Goal: Transaction & Acquisition: Purchase product/service

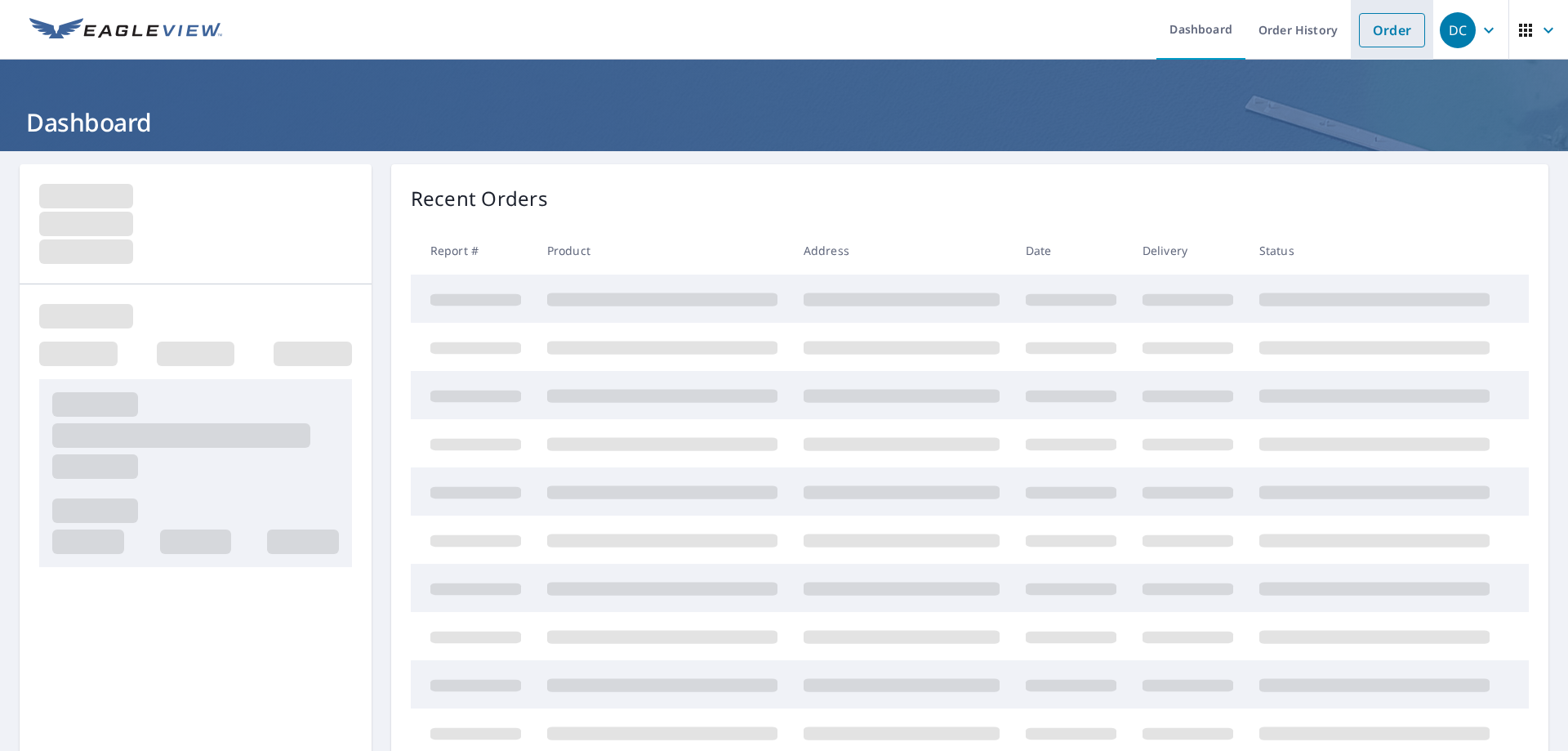
click at [1382, 22] on link "Order" at bounding box center [1393, 30] width 66 height 34
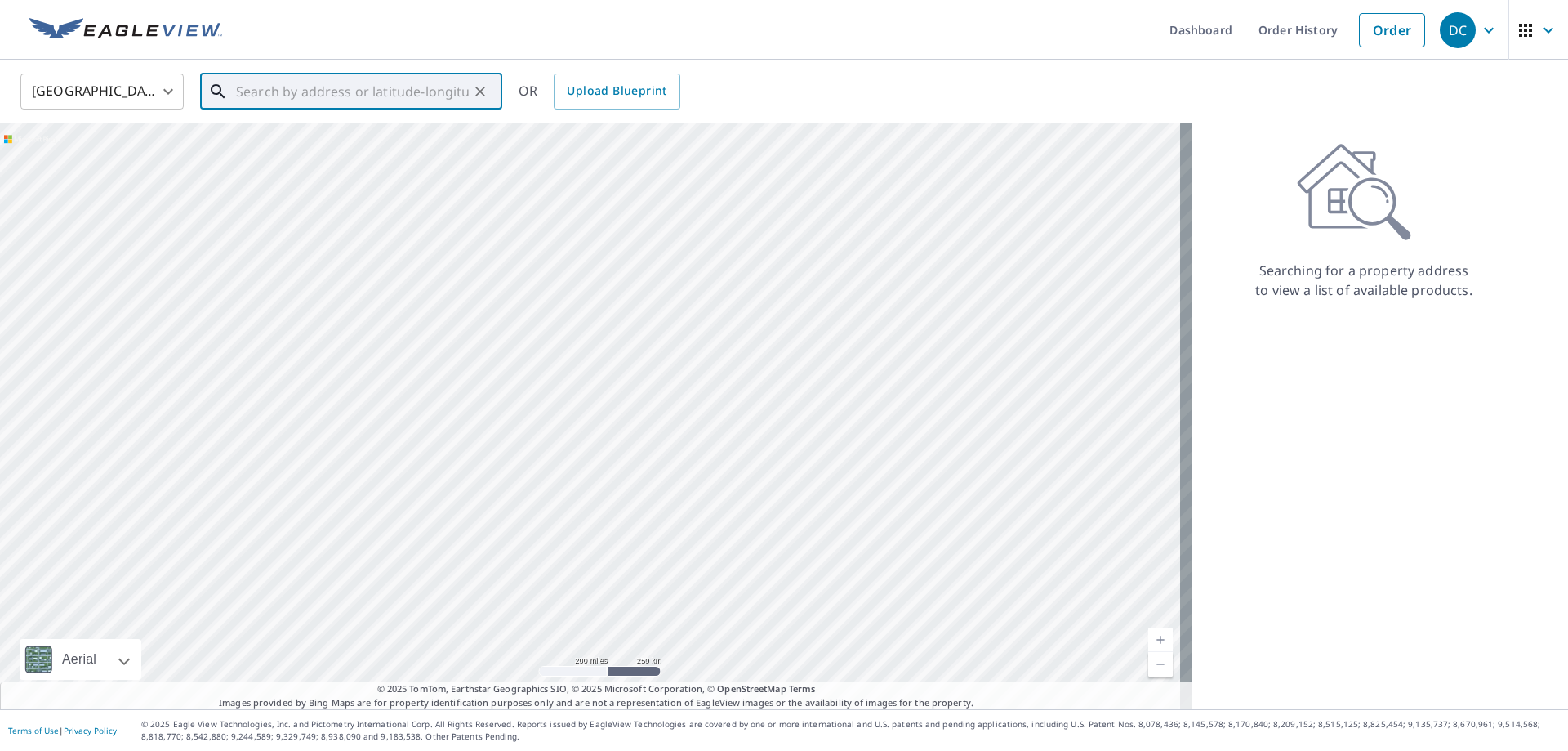
click at [398, 97] on input "text" at bounding box center [353, 92] width 233 height 46
paste input "[STREET_ADDRESS]"
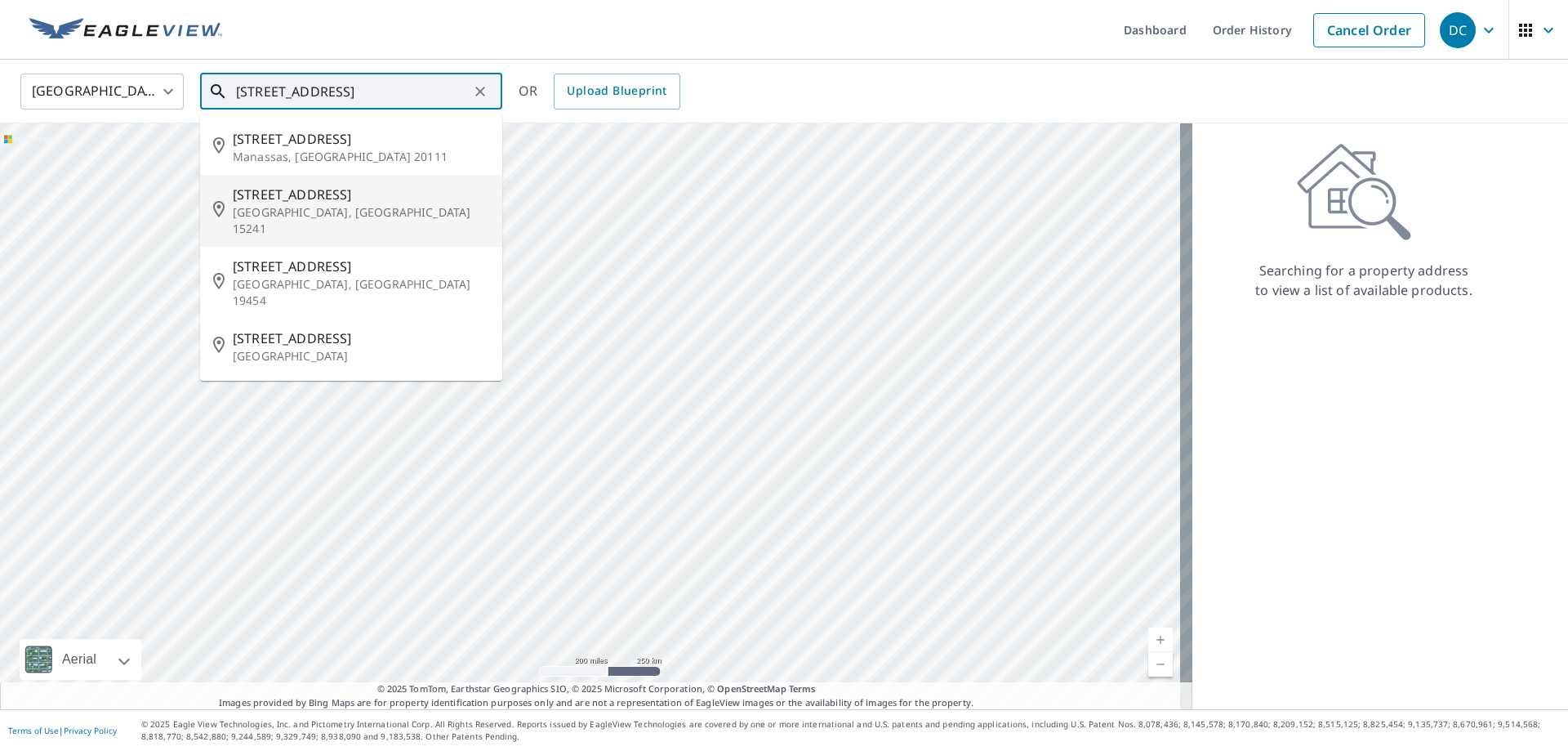
click at [380, 218] on p "Pittsburgh, PA 15241" at bounding box center [361, 220] width 257 height 33
type input "126 Kent Dr Pittsburgh, PA 15241"
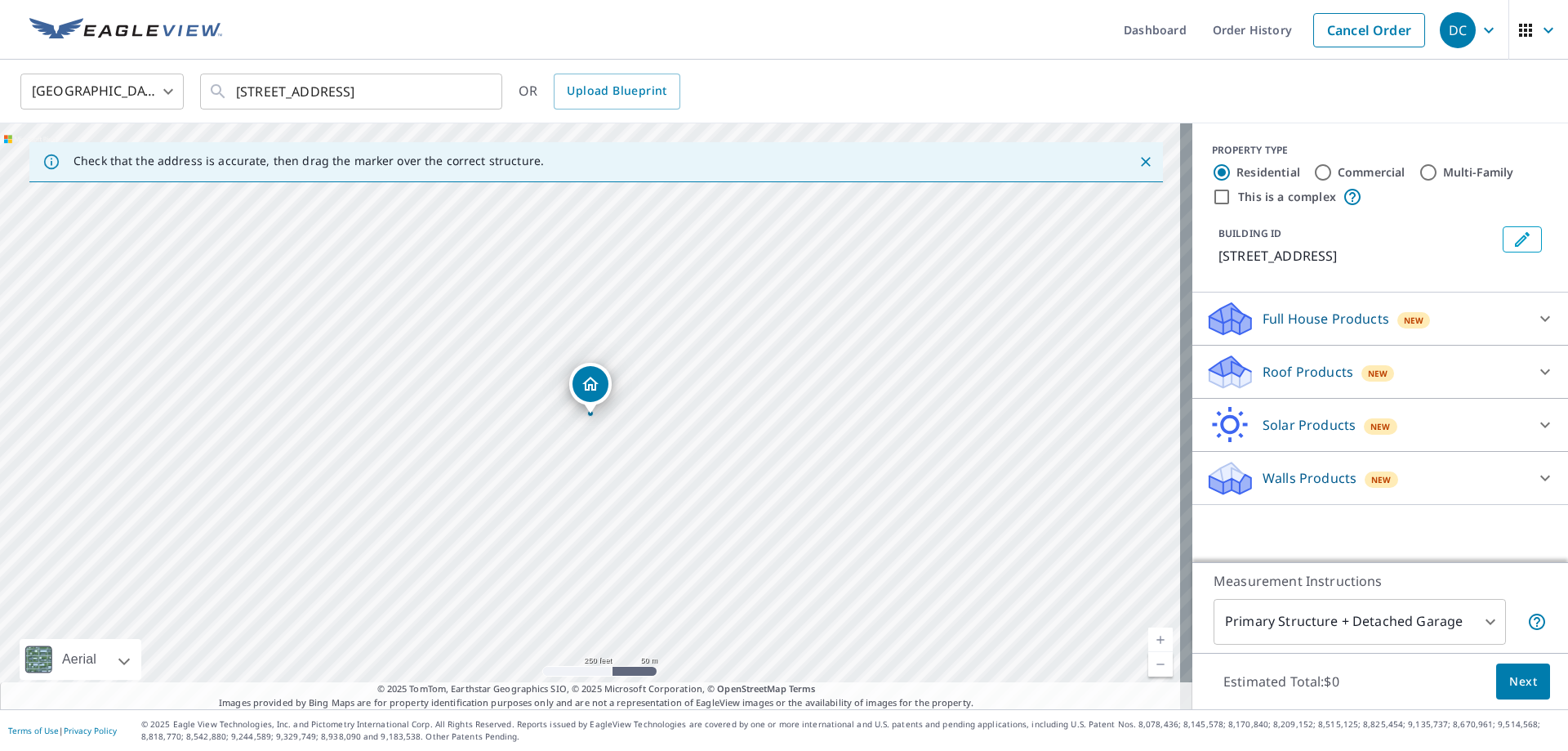
click at [1301, 364] on p "Roof Products" at bounding box center [1308, 371] width 91 height 19
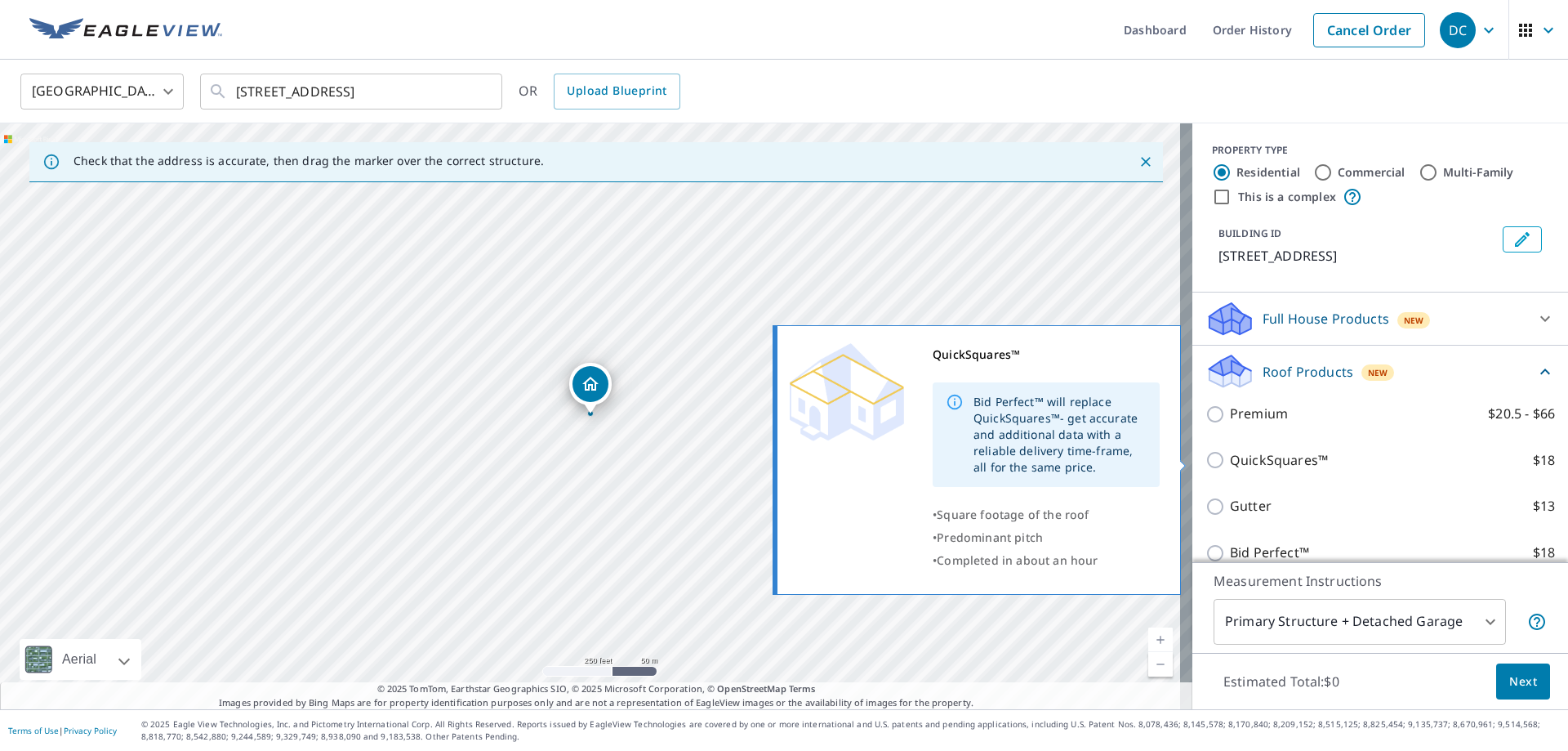
click at [1259, 468] on p "QuickSquares™" at bounding box center [1279, 460] width 98 height 20
click at [1230, 468] on input "QuickSquares™ $18" at bounding box center [1218, 459] width 25 height 19
checkbox input "true"
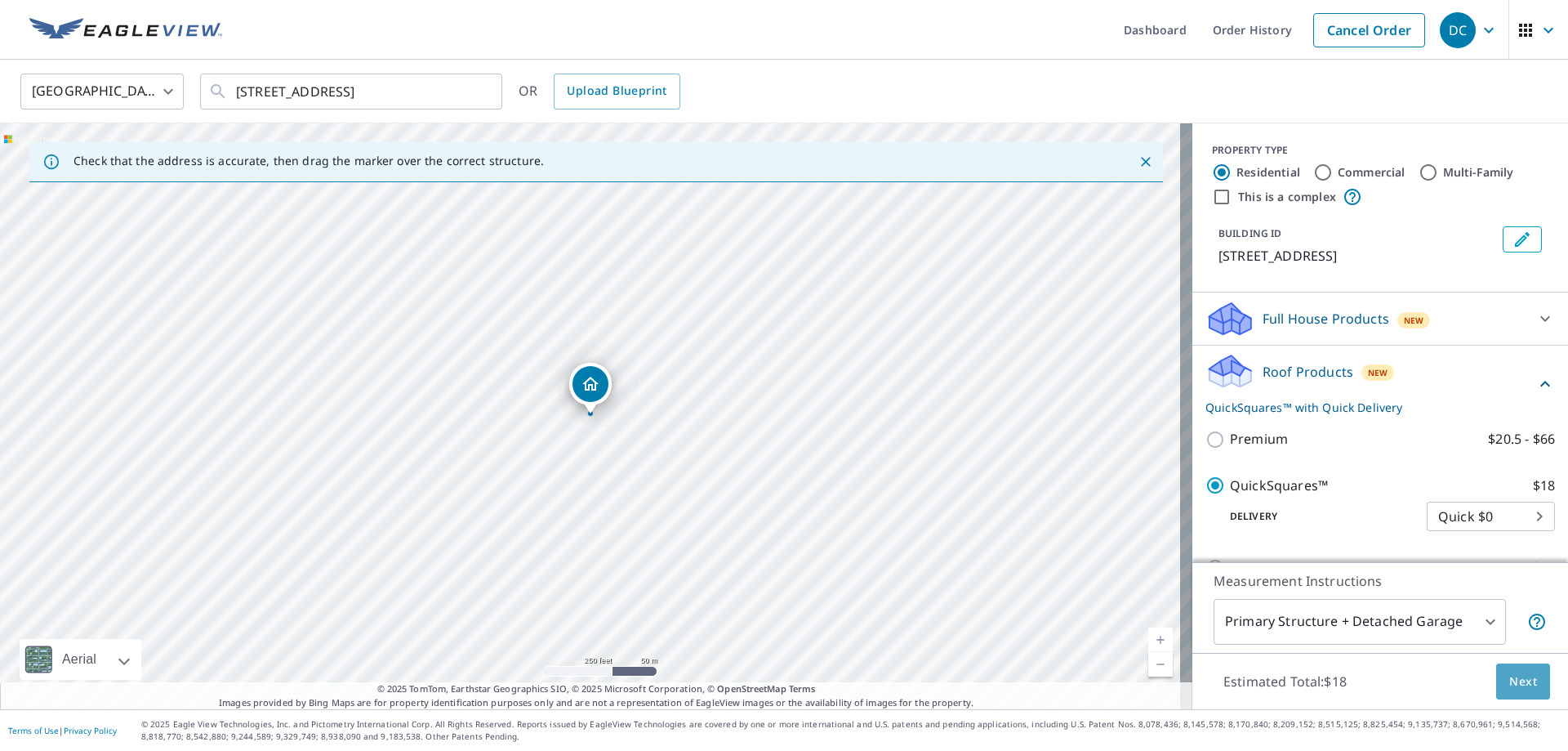
click at [1510, 681] on span "Next" at bounding box center [1523, 681] width 28 height 20
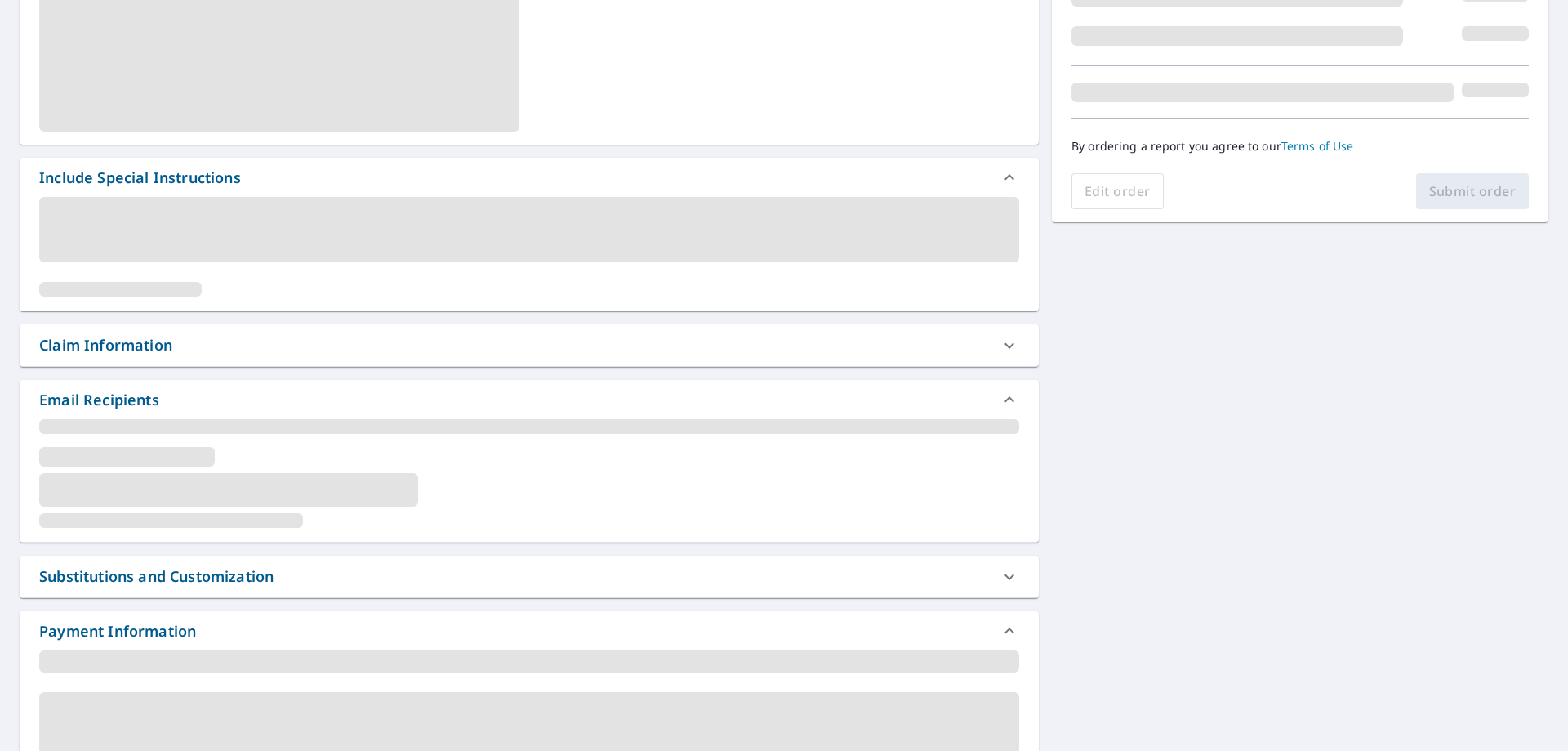
scroll to position [409, 0]
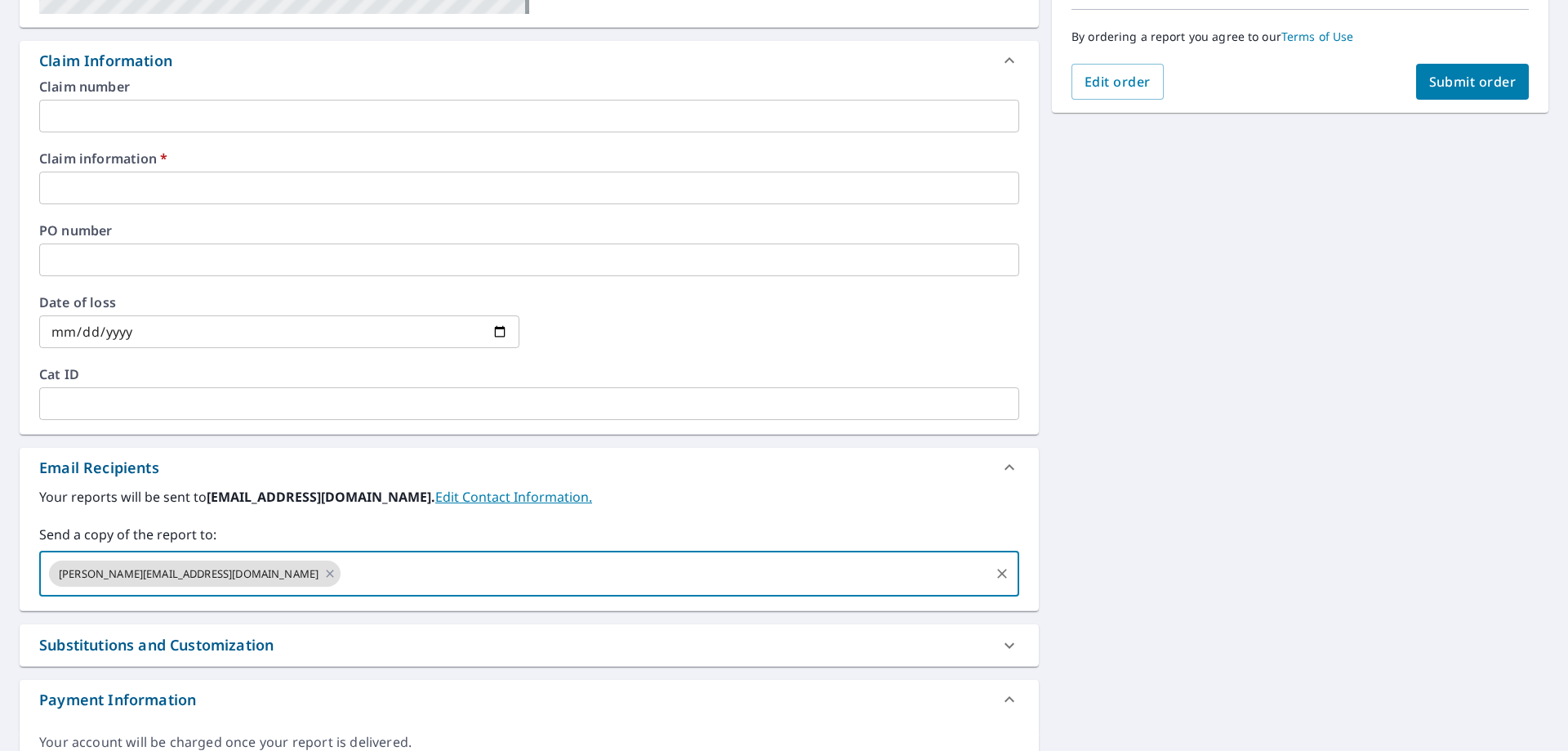
click at [343, 575] on input "text" at bounding box center [665, 573] width 644 height 31
paste input "alyssa@newlookpittsburgh.com"
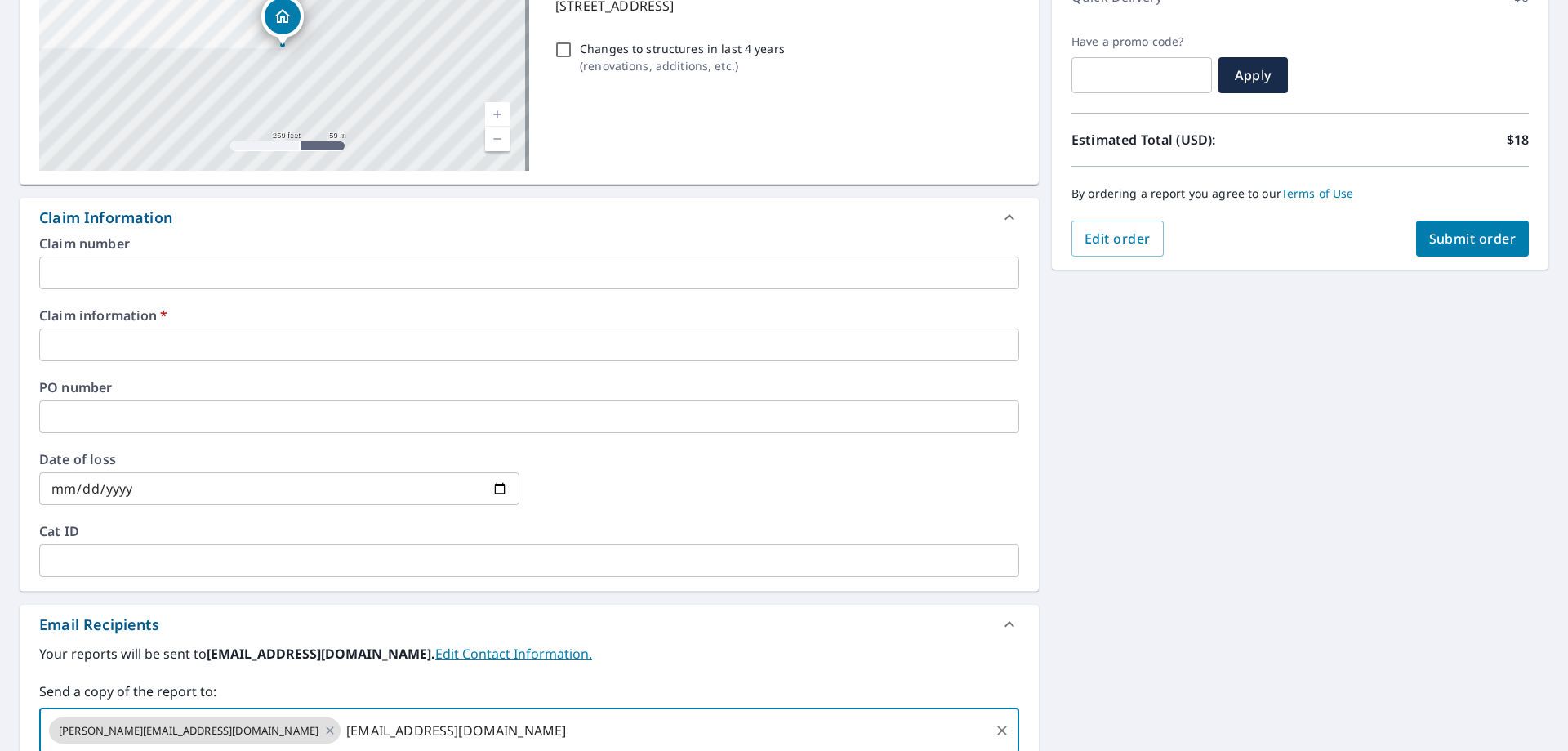
scroll to position [245, 0]
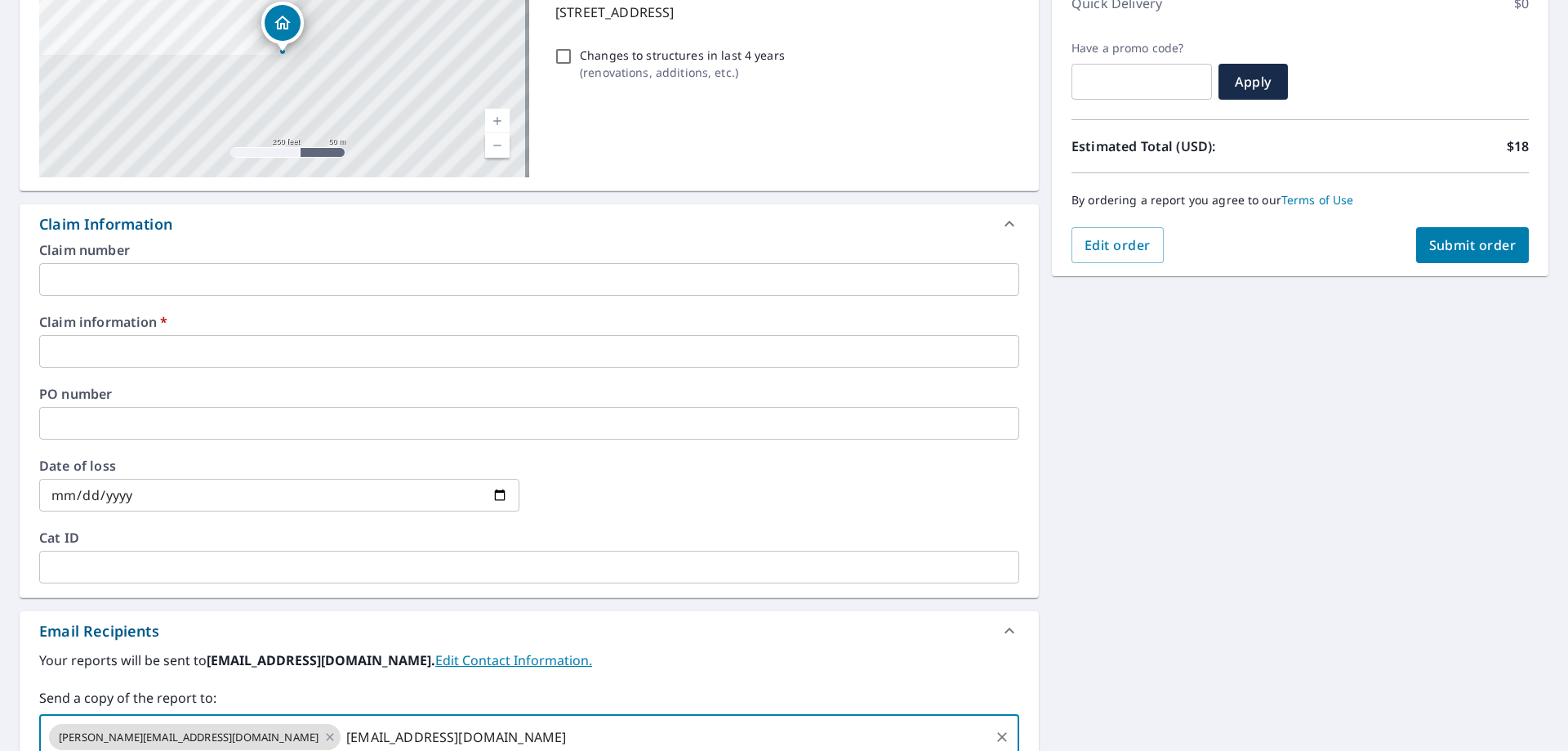
type input "alyssa@newlookpittsburgh.com"
checkbox input "true"
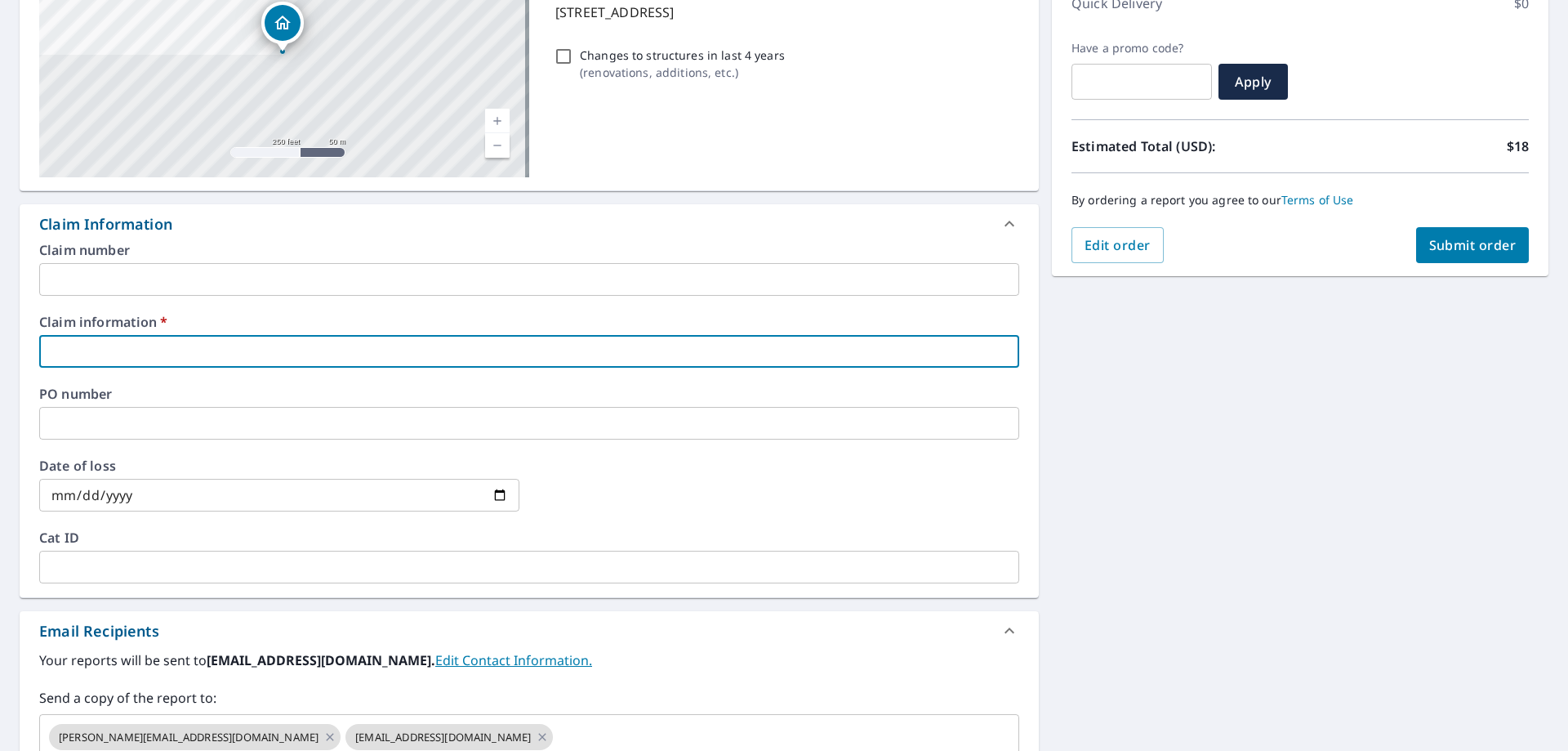
click at [153, 355] on input "text" at bounding box center [529, 351] width 981 height 33
type input "new look"
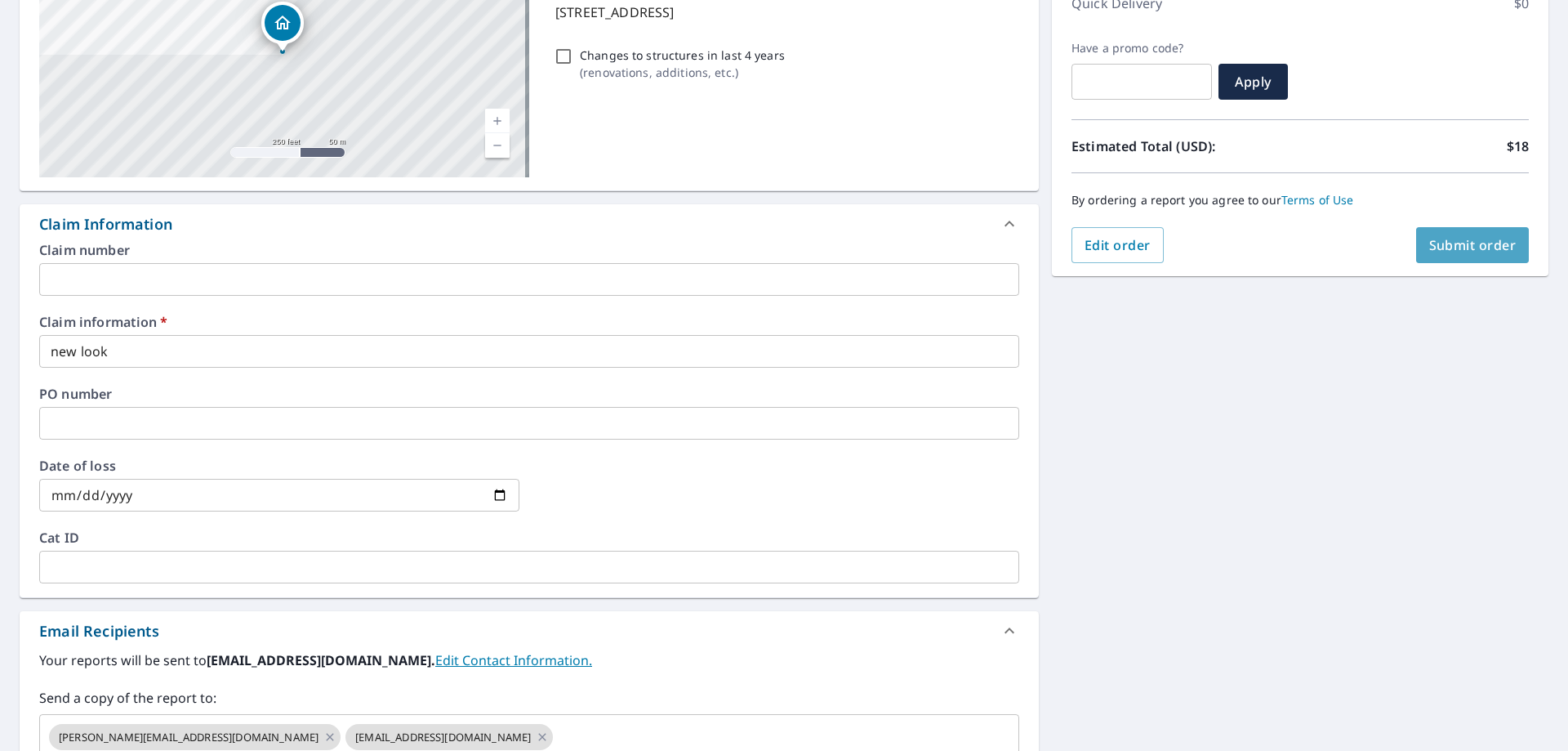
click at [1469, 236] on button "Submit order" at bounding box center [1473, 245] width 114 height 36
checkbox input "true"
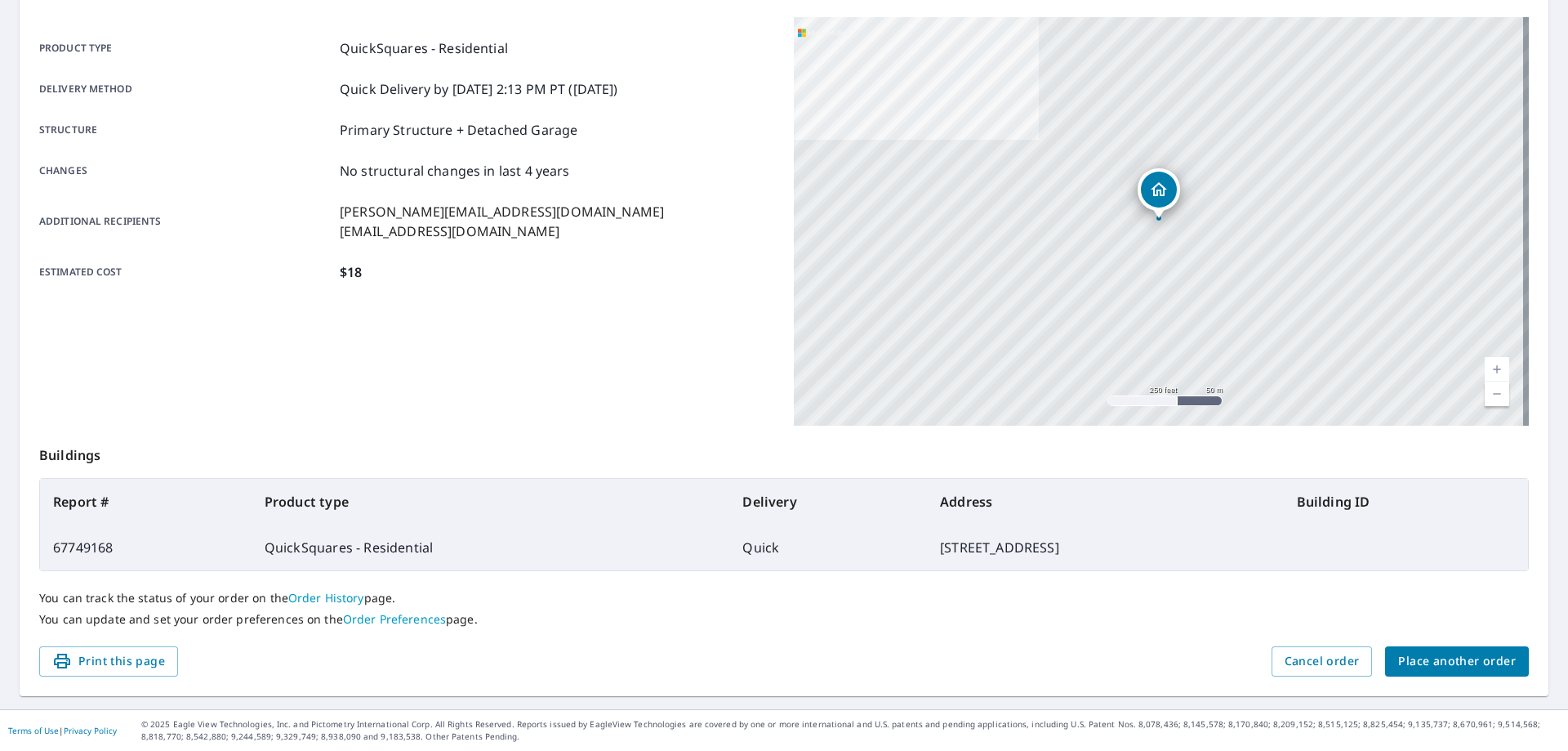
scroll to position [211, 0]
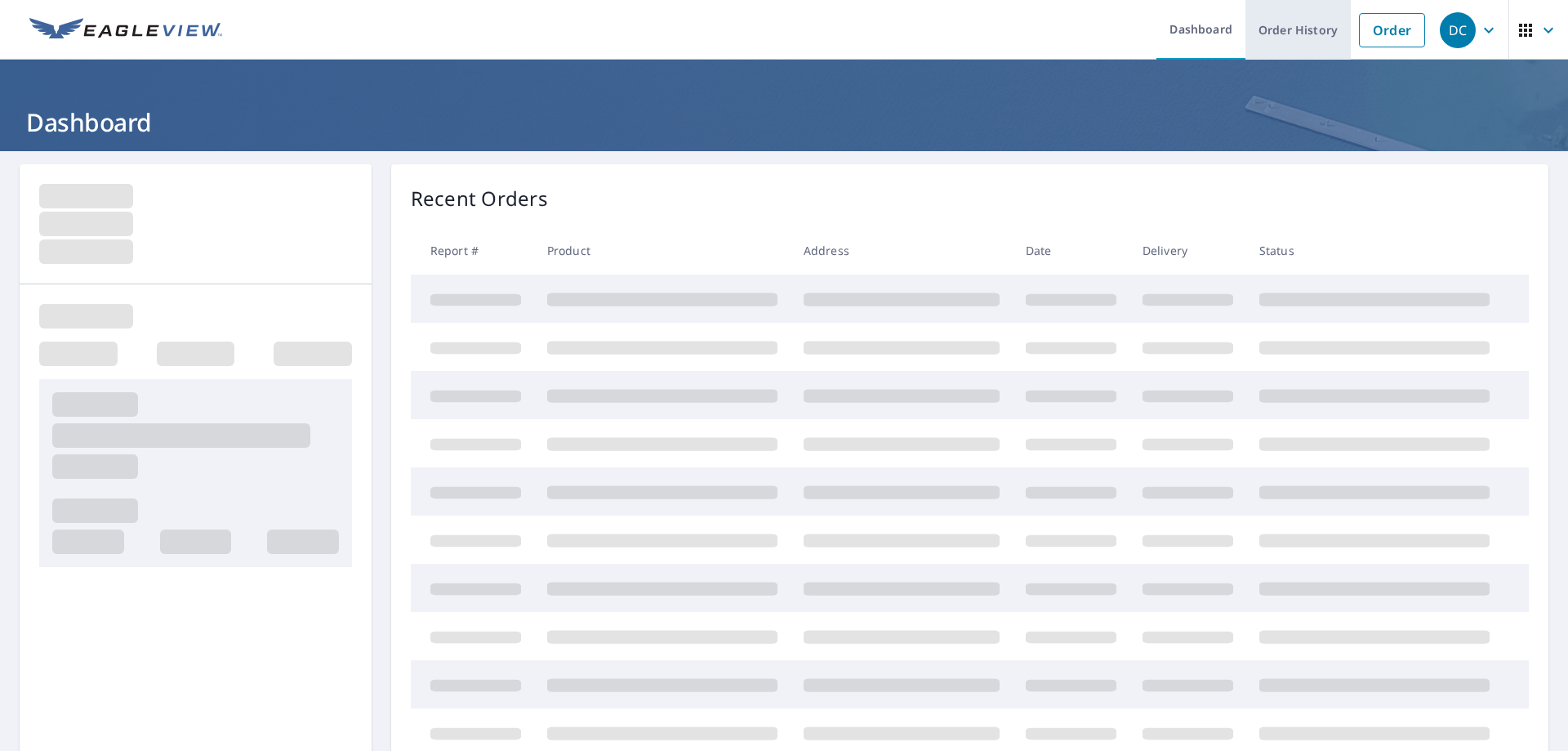
click at [1361, 32] on link "Order" at bounding box center [1393, 30] width 66 height 34
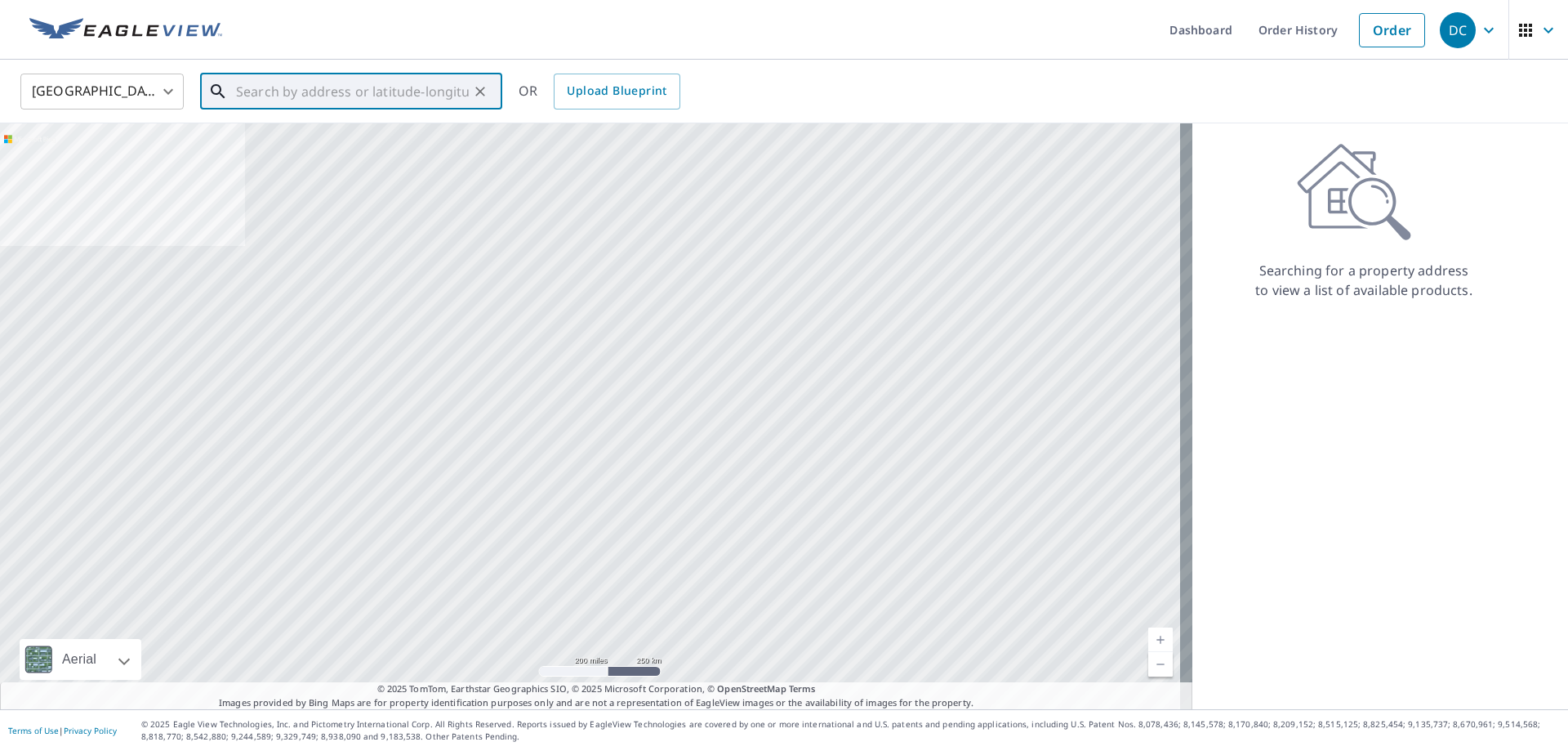
drag, startPoint x: 380, startPoint y: 94, endPoint x: 370, endPoint y: 93, distance: 10.0
click at [379, 93] on input "text" at bounding box center [353, 92] width 233 height 46
paste input "[STREET_ADDRESS][PERSON_NAME]"
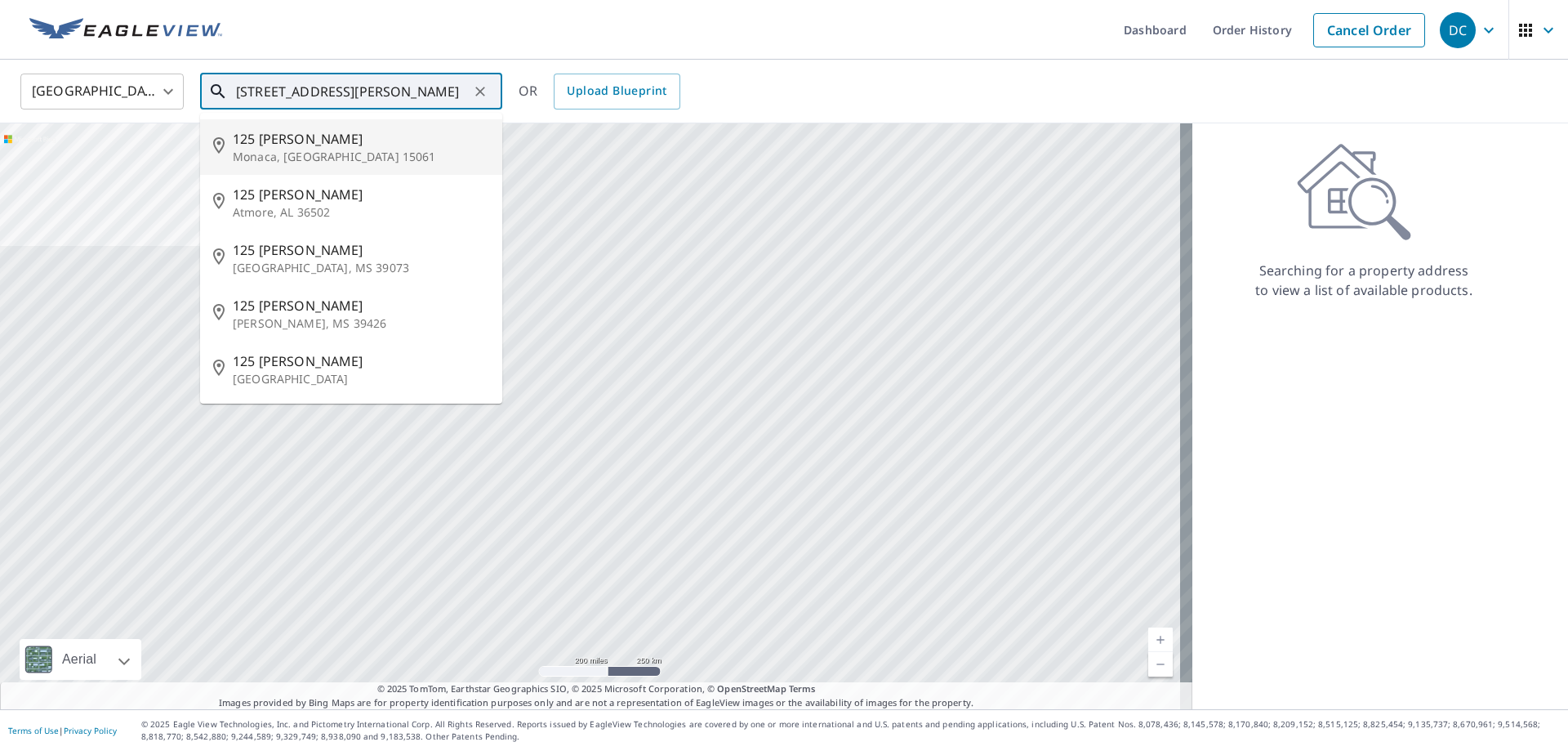
click at [325, 150] on p "Monaca, [GEOGRAPHIC_DATA] 15061" at bounding box center [361, 156] width 257 height 16
type input "[STREET_ADDRESS][PERSON_NAME]"
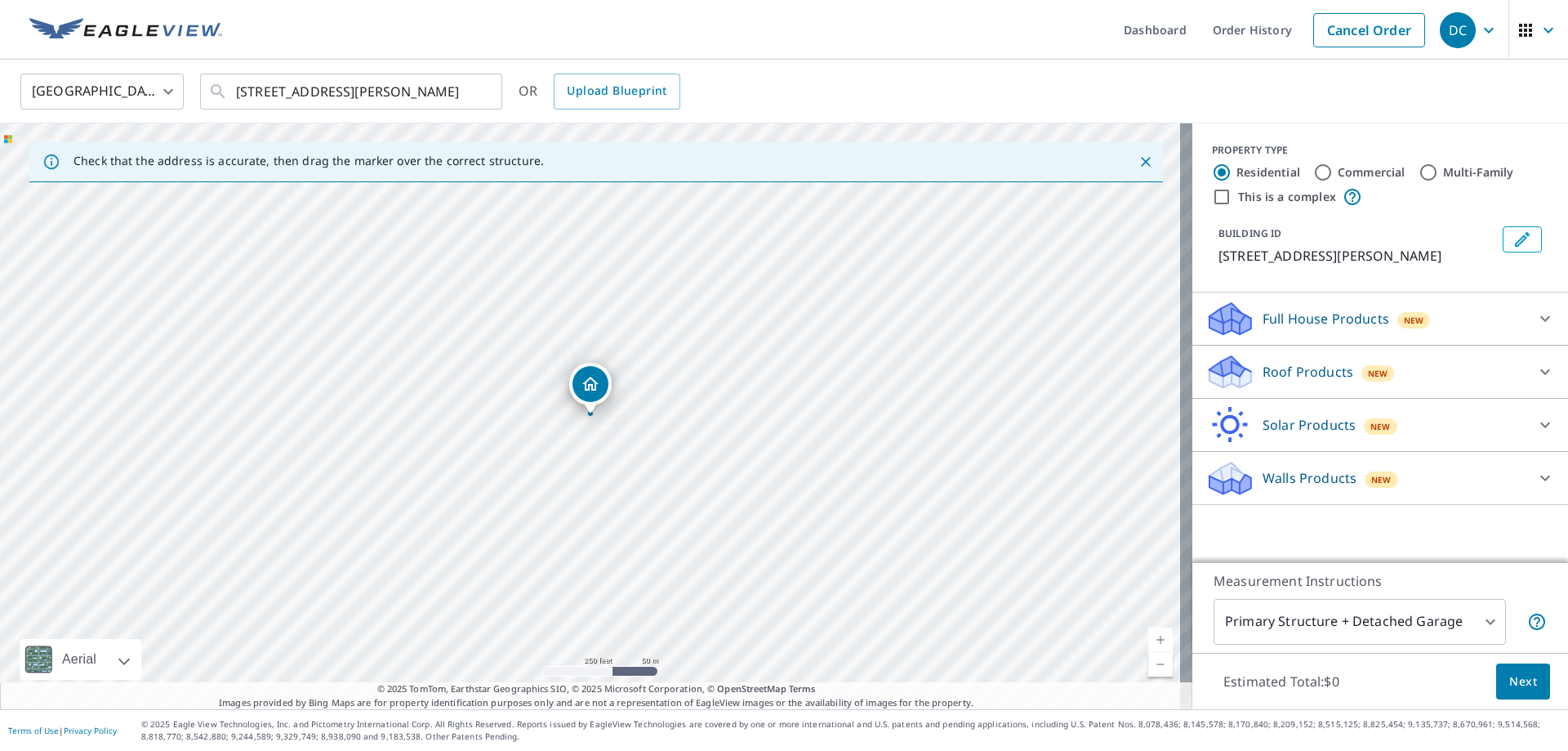
click at [1291, 368] on p "Roof Products" at bounding box center [1308, 371] width 91 height 19
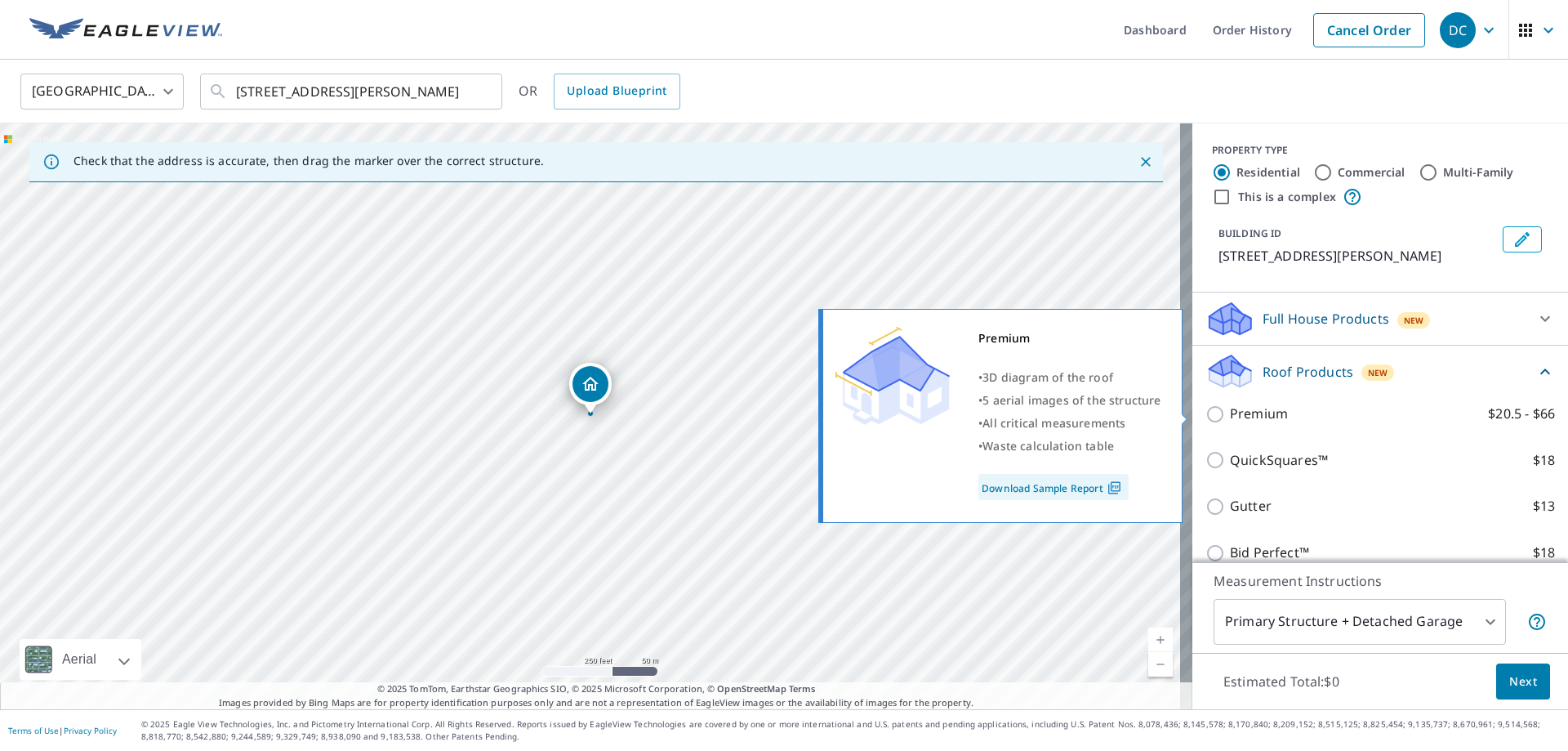
click at [1248, 418] on p "Premium" at bounding box center [1259, 414] width 58 height 20
click at [1230, 418] on input "Premium $20.5 - $66" at bounding box center [1218, 414] width 25 height 19
checkbox input "true"
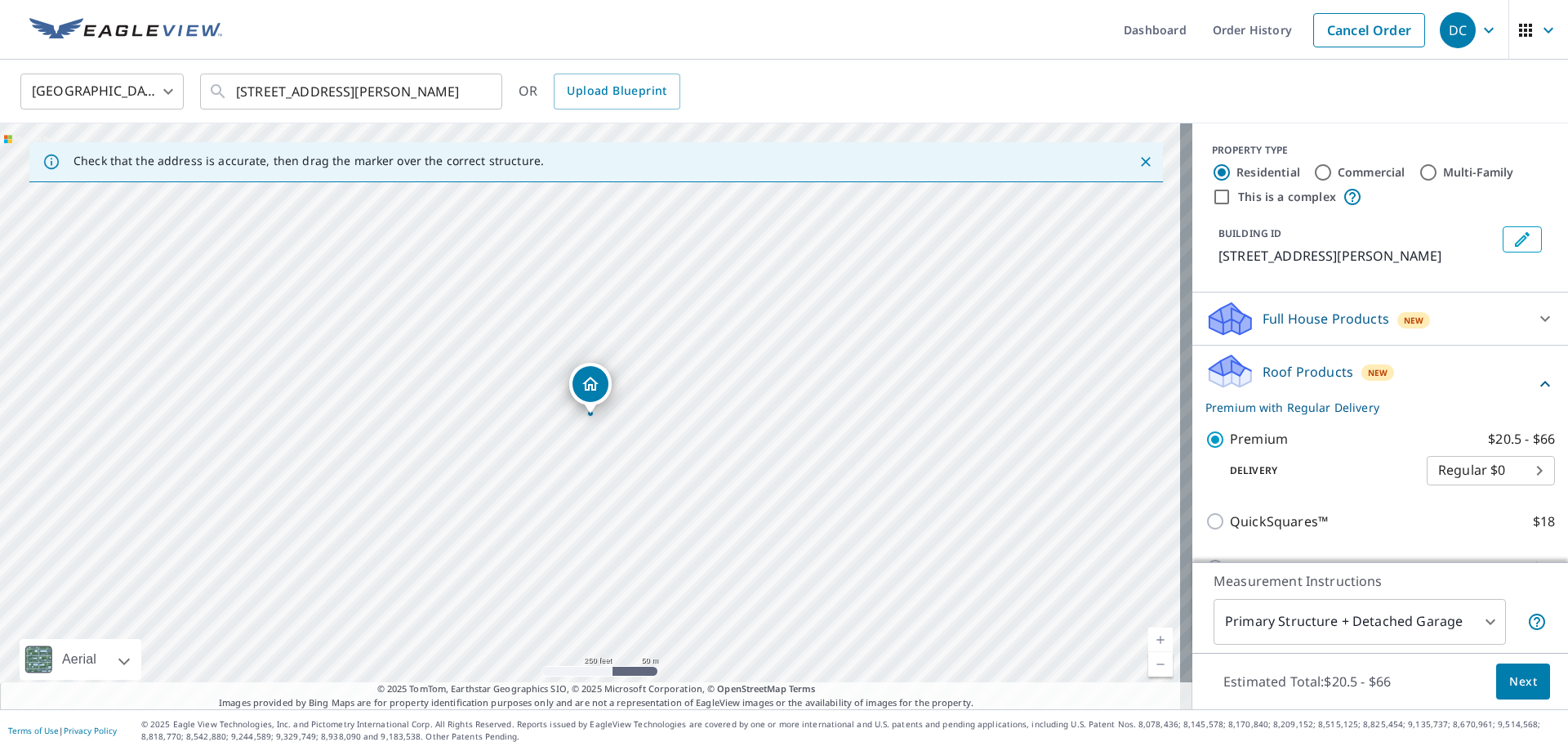
click at [1510, 680] on span "Next" at bounding box center [1523, 681] width 28 height 20
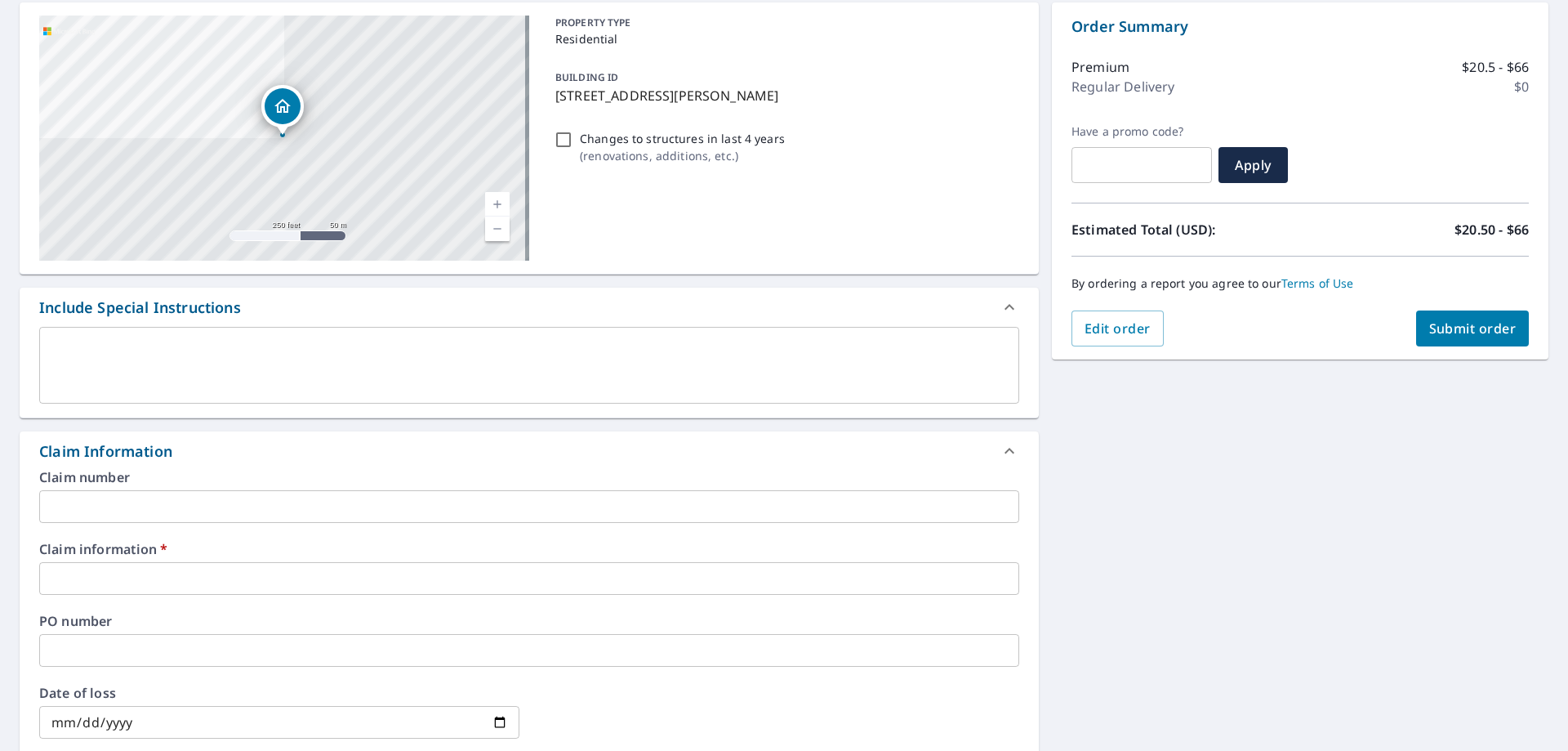
scroll to position [164, 0]
click at [126, 584] on input "text" at bounding box center [529, 576] width 981 height 33
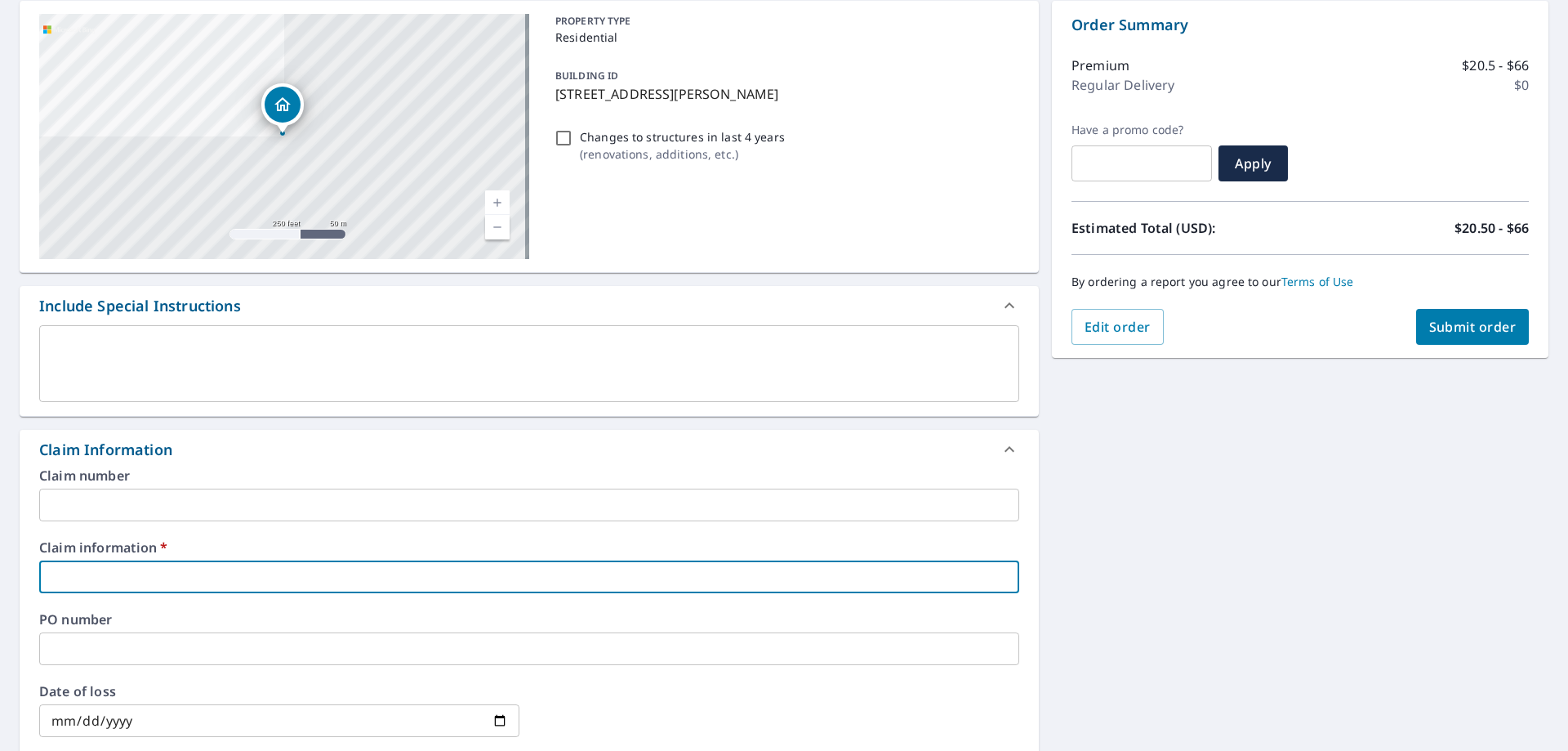
paste input "359881 [PERSON_NAME]"
type input "359881 [PERSON_NAME]"
checkbox input "true"
type input "359881 [PERSON_NAME]"
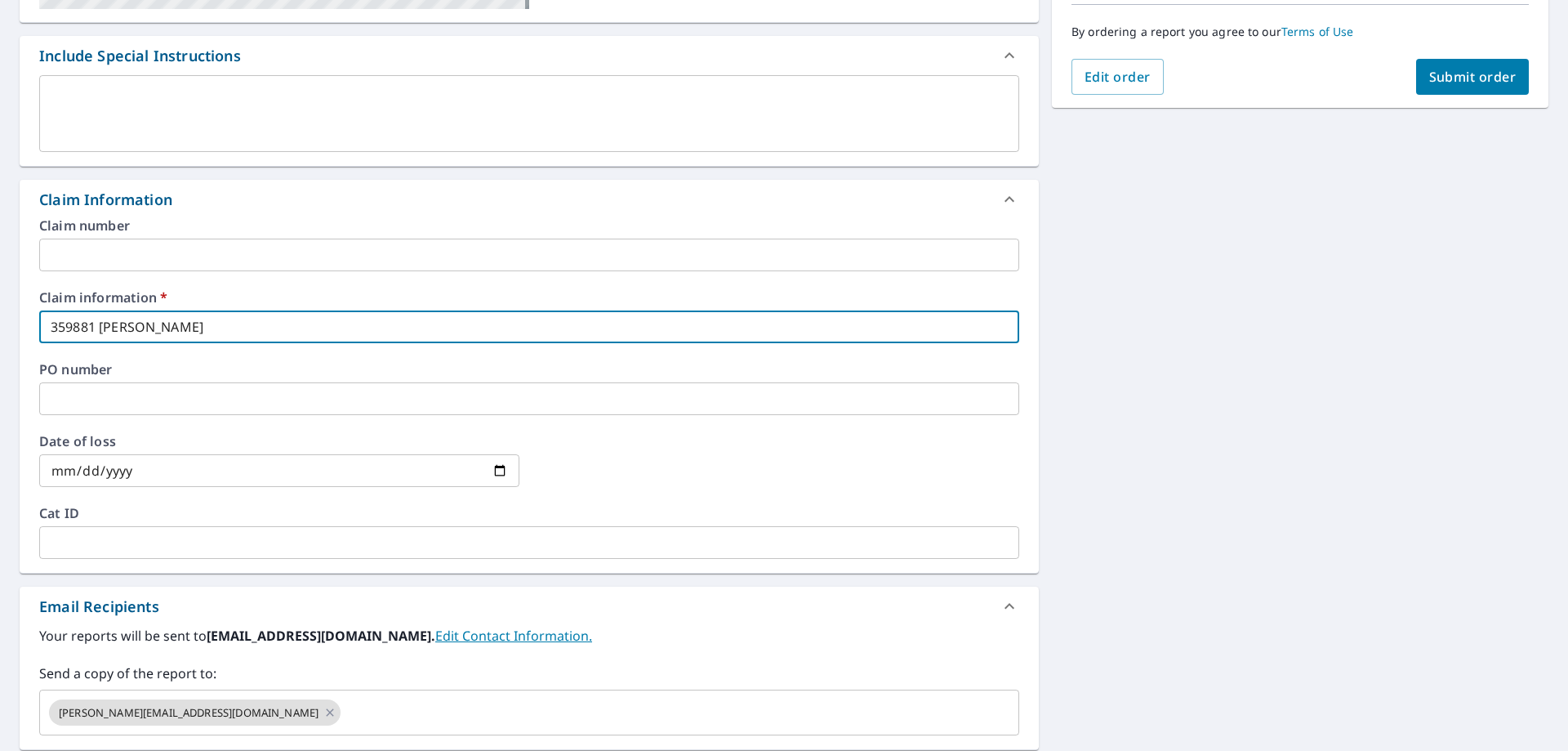
scroll to position [490, 0]
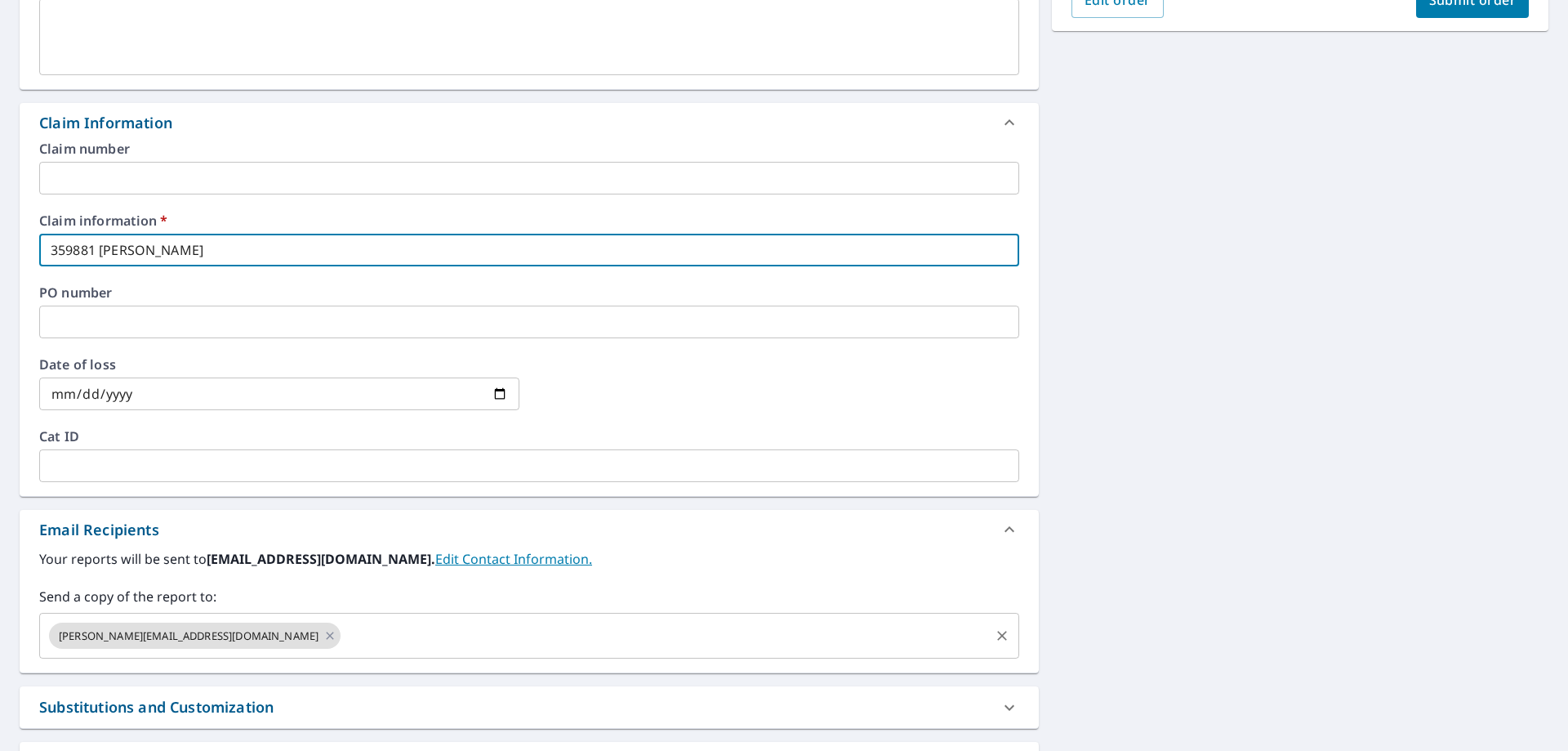
click at [343, 636] on input "text" at bounding box center [665, 636] width 644 height 31
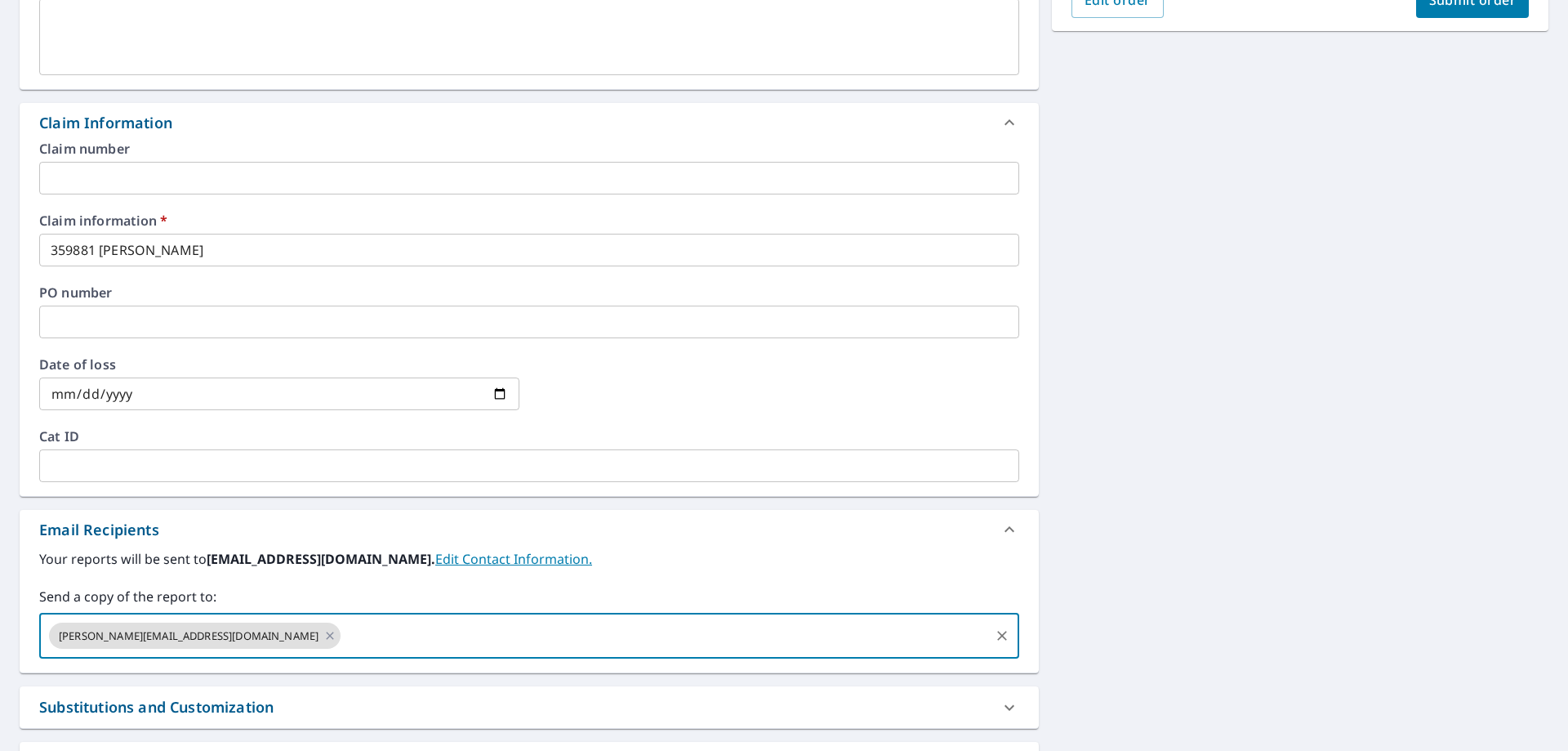
paste input "[PERSON_NAME][EMAIL_ADDRESS][PERSON_NAME][DOMAIN_NAME]"
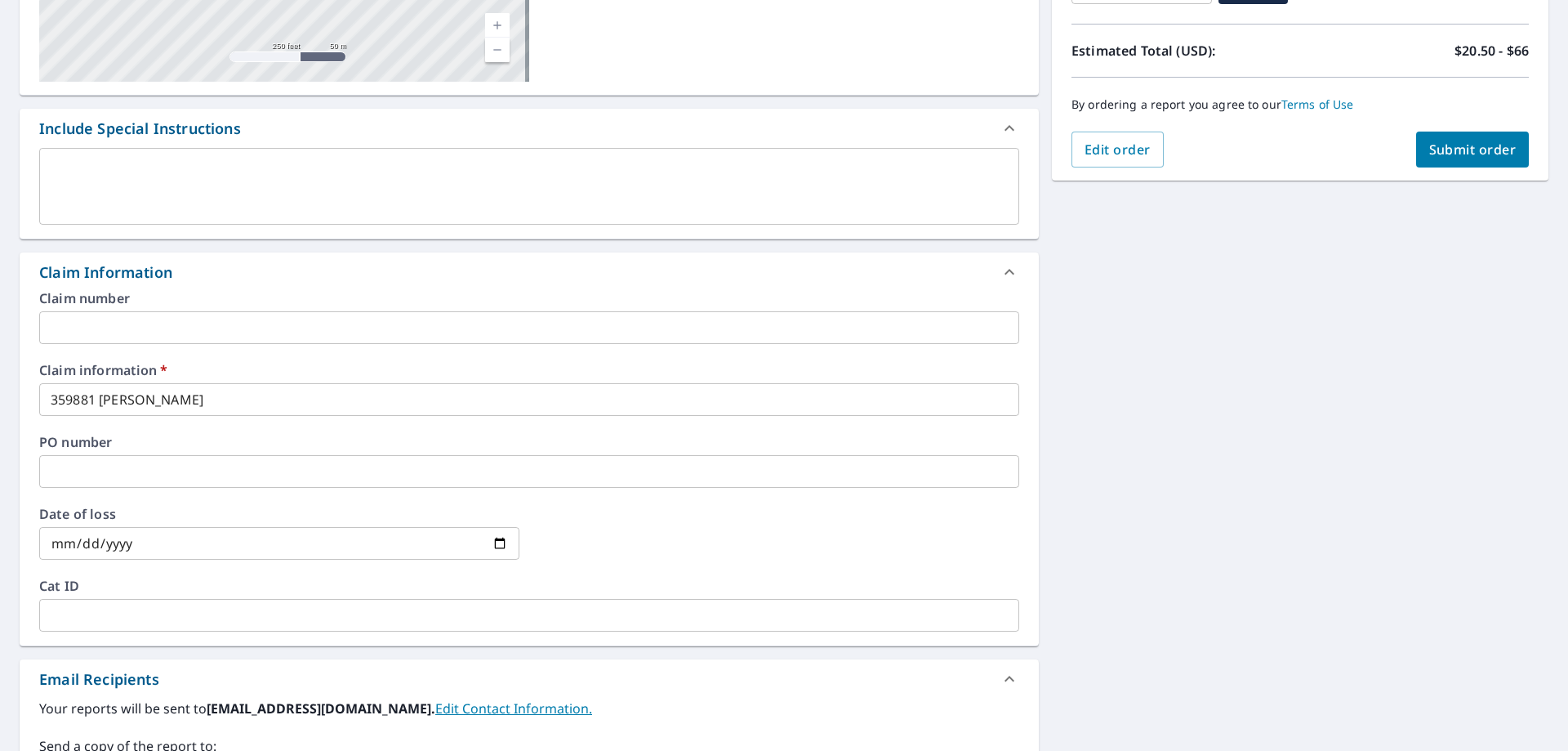
scroll to position [327, 0]
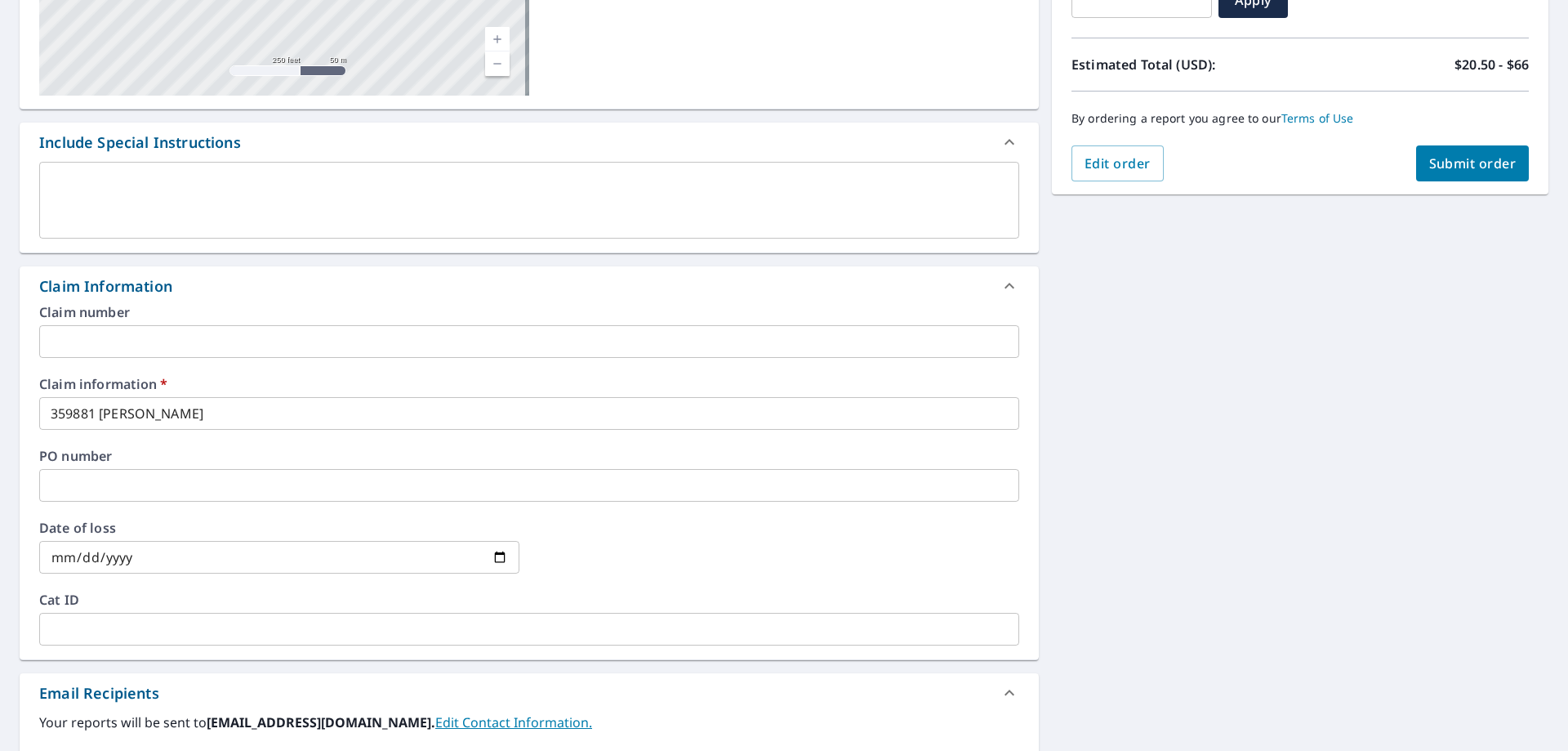
type input "[PERSON_NAME][EMAIL_ADDRESS][PERSON_NAME][DOMAIN_NAME]"
click at [1473, 188] on div "Order Summary Premium $20.5 - $66 Regular Delivery $0 Have a promo code? ​ Appl…" at bounding box center [1300, 15] width 497 height 357
click at [1471, 167] on span "Submit order" at bounding box center [1473, 163] width 87 height 18
checkbox input "true"
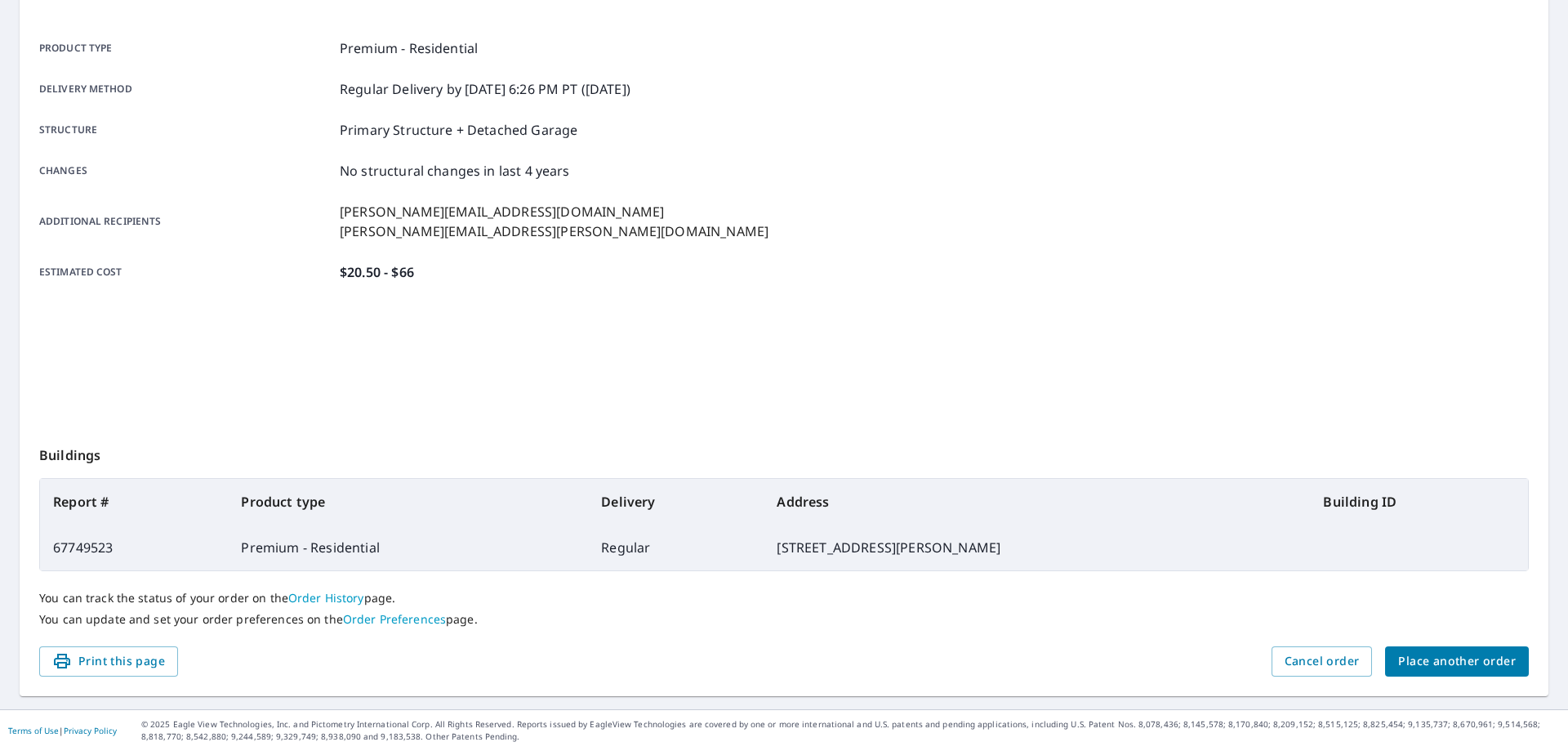
scroll to position [211, 0]
click at [1476, 651] on span "Place another order" at bounding box center [1457, 661] width 118 height 20
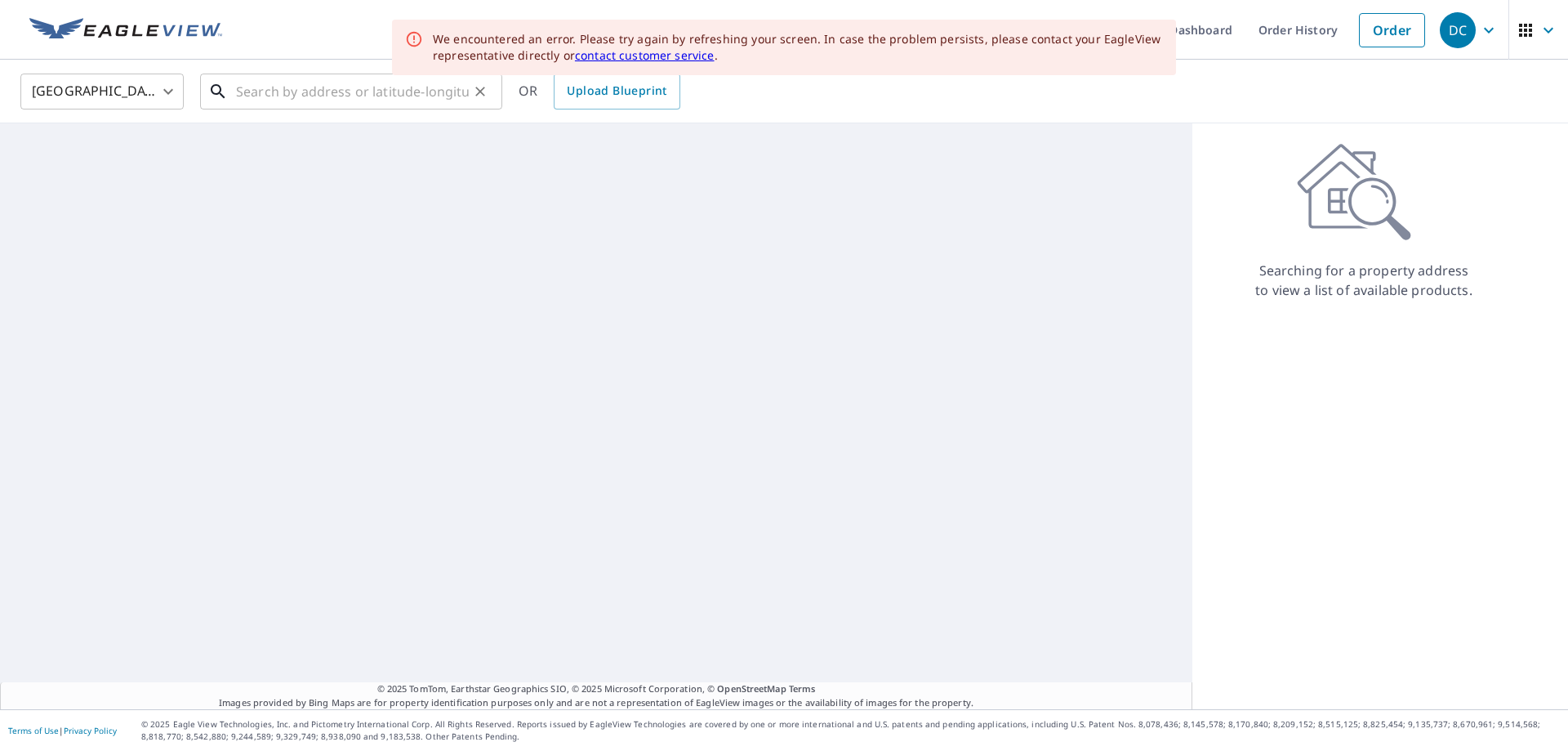
click at [339, 93] on input "text" at bounding box center [353, 92] width 233 height 46
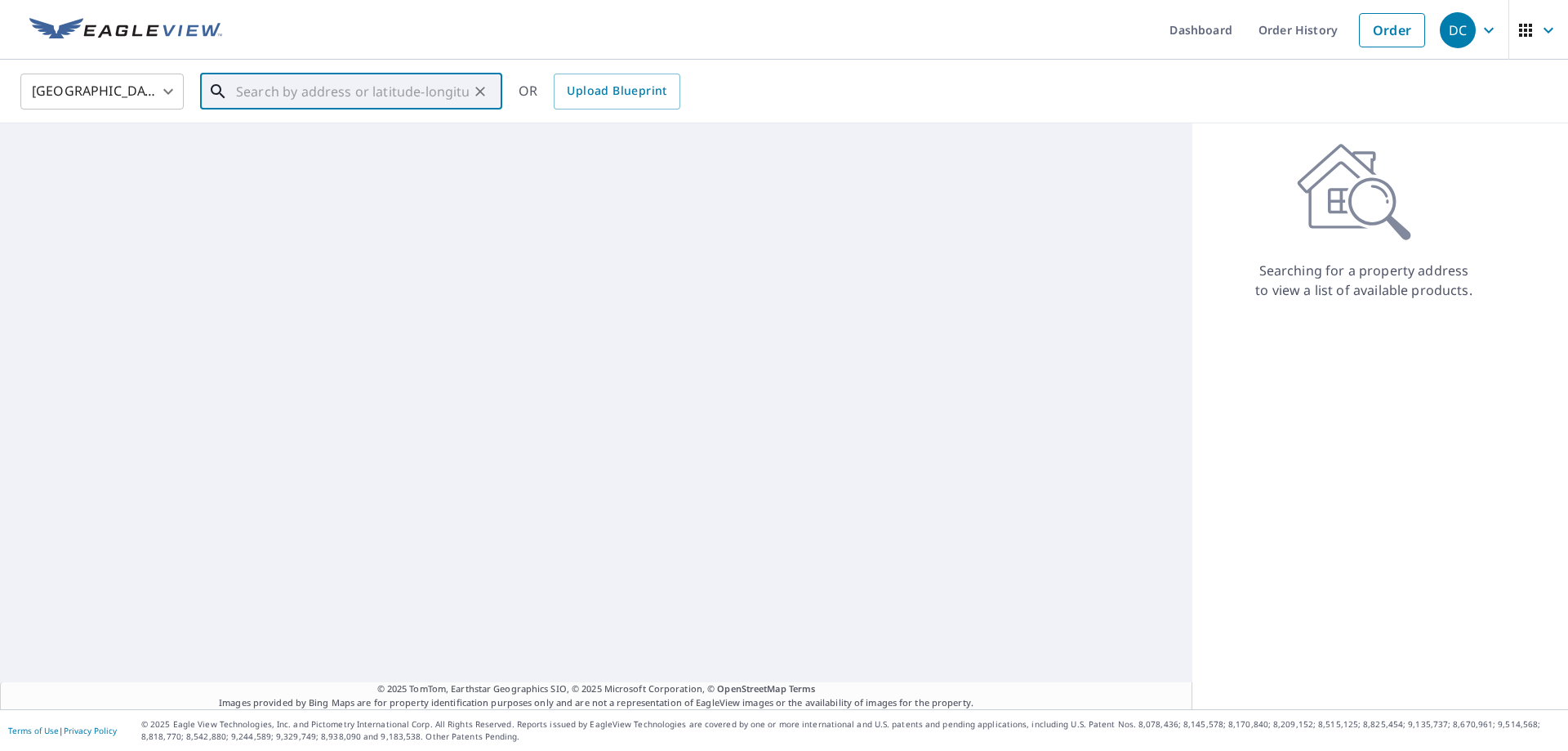
paste input "[STREET_ADDRESS]"
click at [316, 152] on p "Aliquippa, PA 15001" at bounding box center [361, 156] width 257 height 16
type input "[STREET_ADDRESS][PERSON_NAME]"
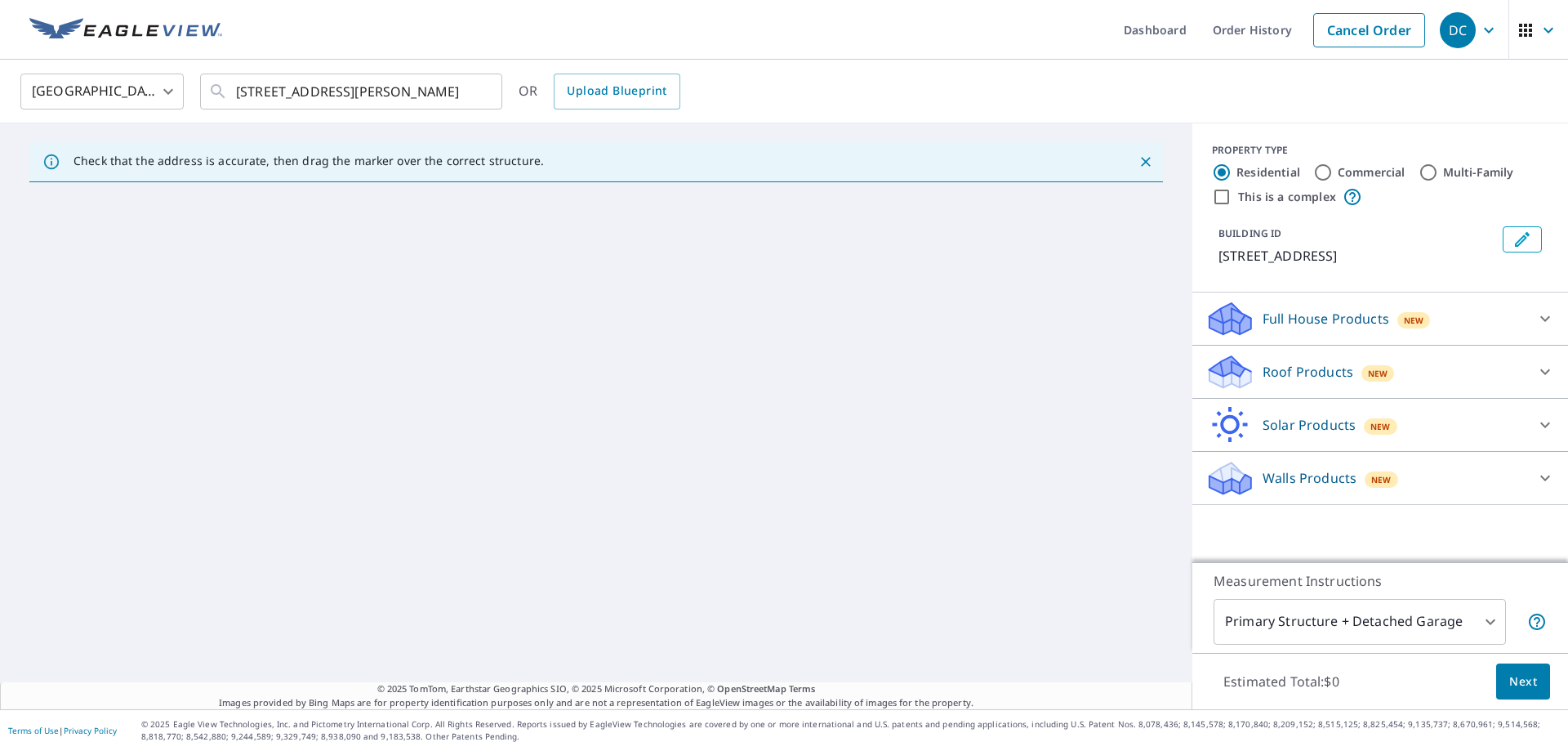
click at [1309, 372] on p "Roof Products" at bounding box center [1308, 371] width 91 height 19
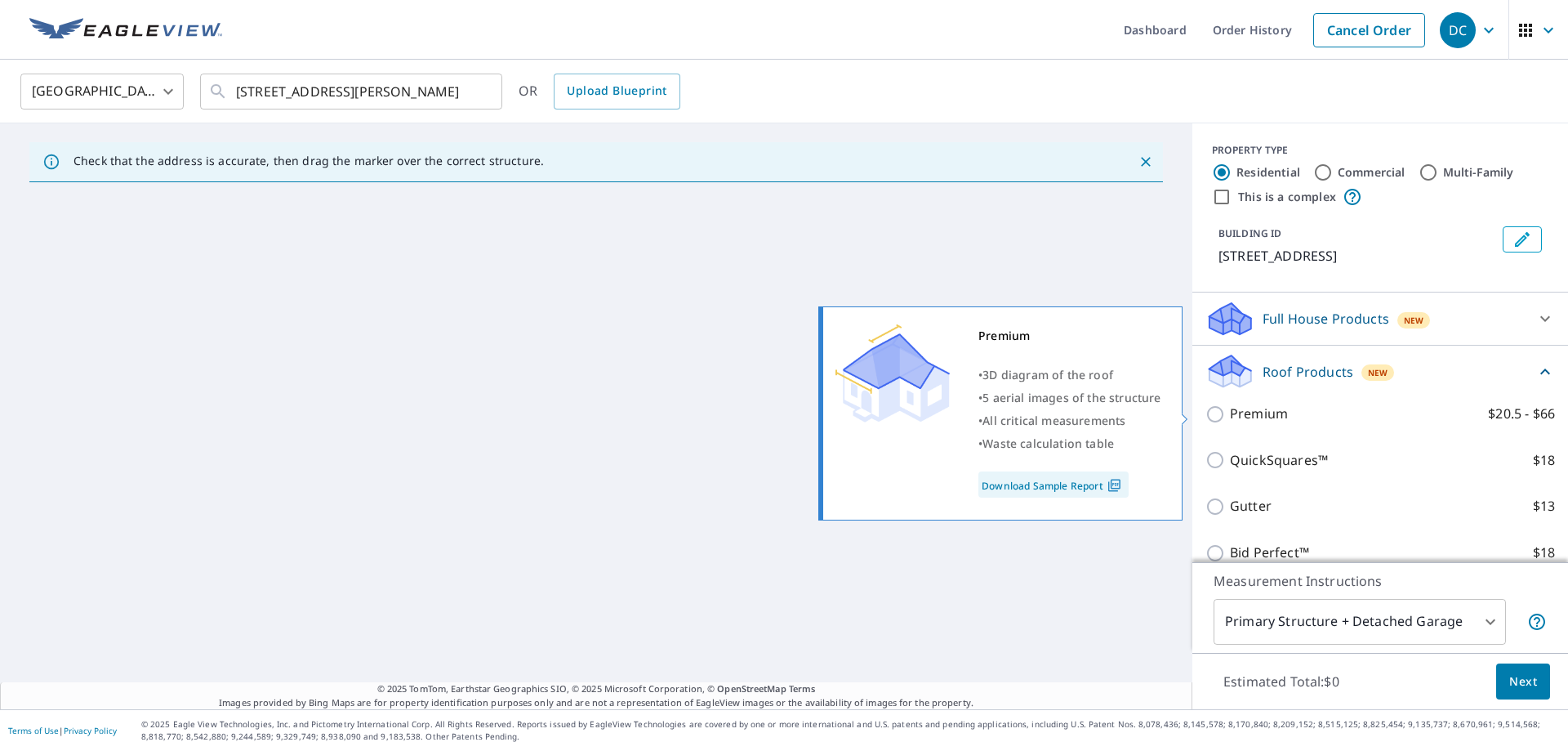
click at [1241, 416] on p "Premium" at bounding box center [1259, 414] width 58 height 20
click at [1230, 416] on input "Premium $20.5 - $66" at bounding box center [1218, 414] width 25 height 19
checkbox input "true"
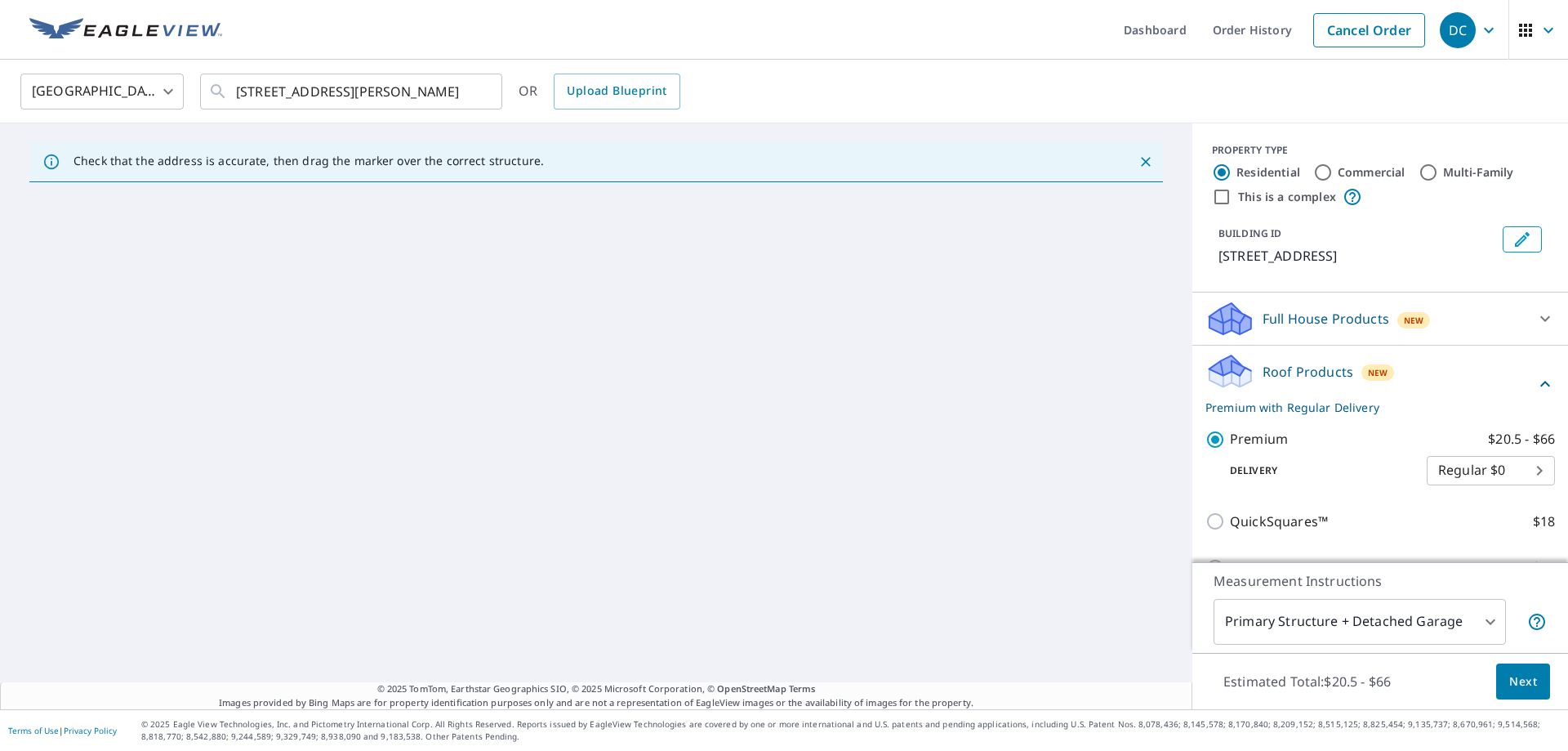
click at [1482, 691] on div "Estimated Total: $20.5 - $66 Next" at bounding box center [1380, 681] width 375 height 57
click at [1497, 687] on button "Next" at bounding box center [1524, 681] width 54 height 36
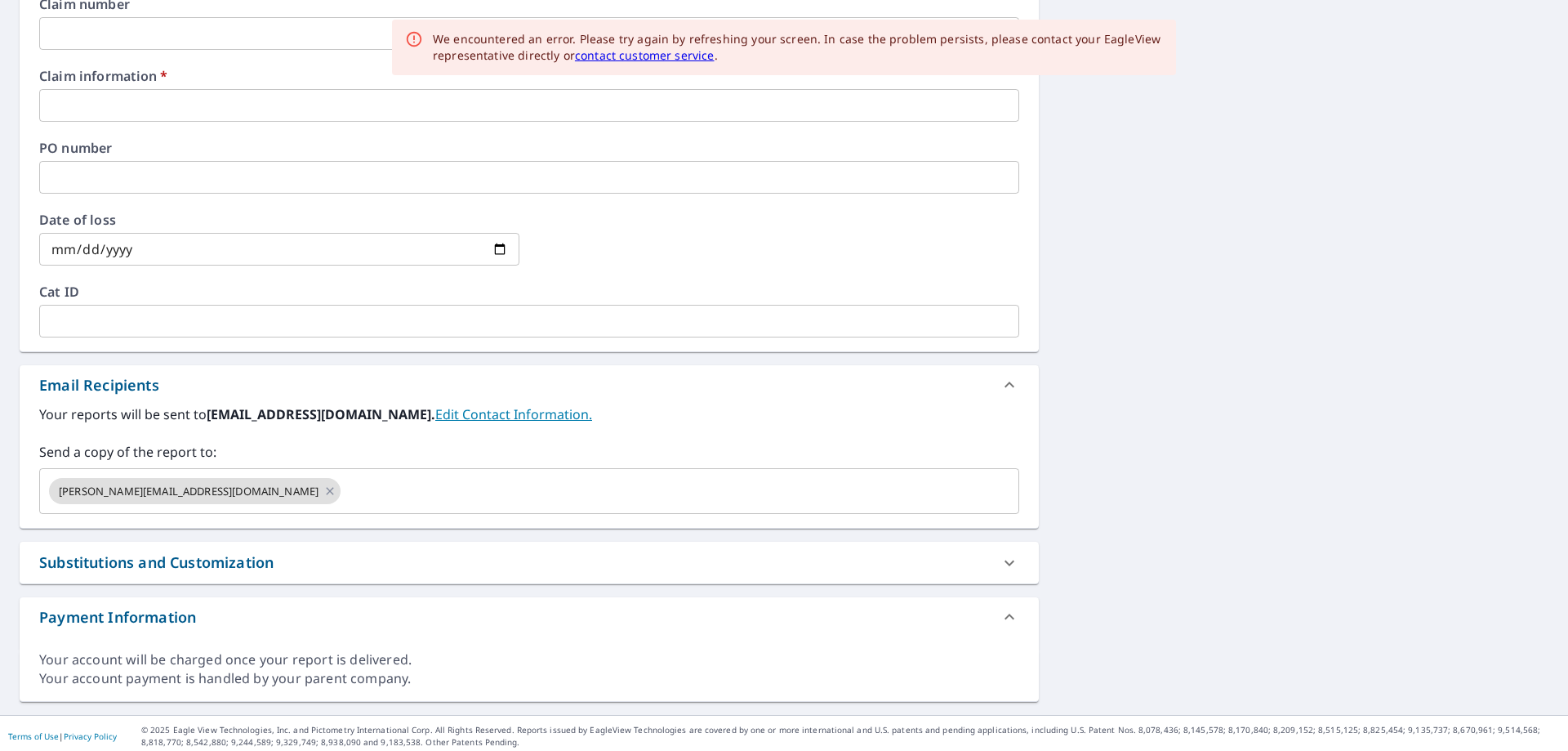
scroll to position [641, 0]
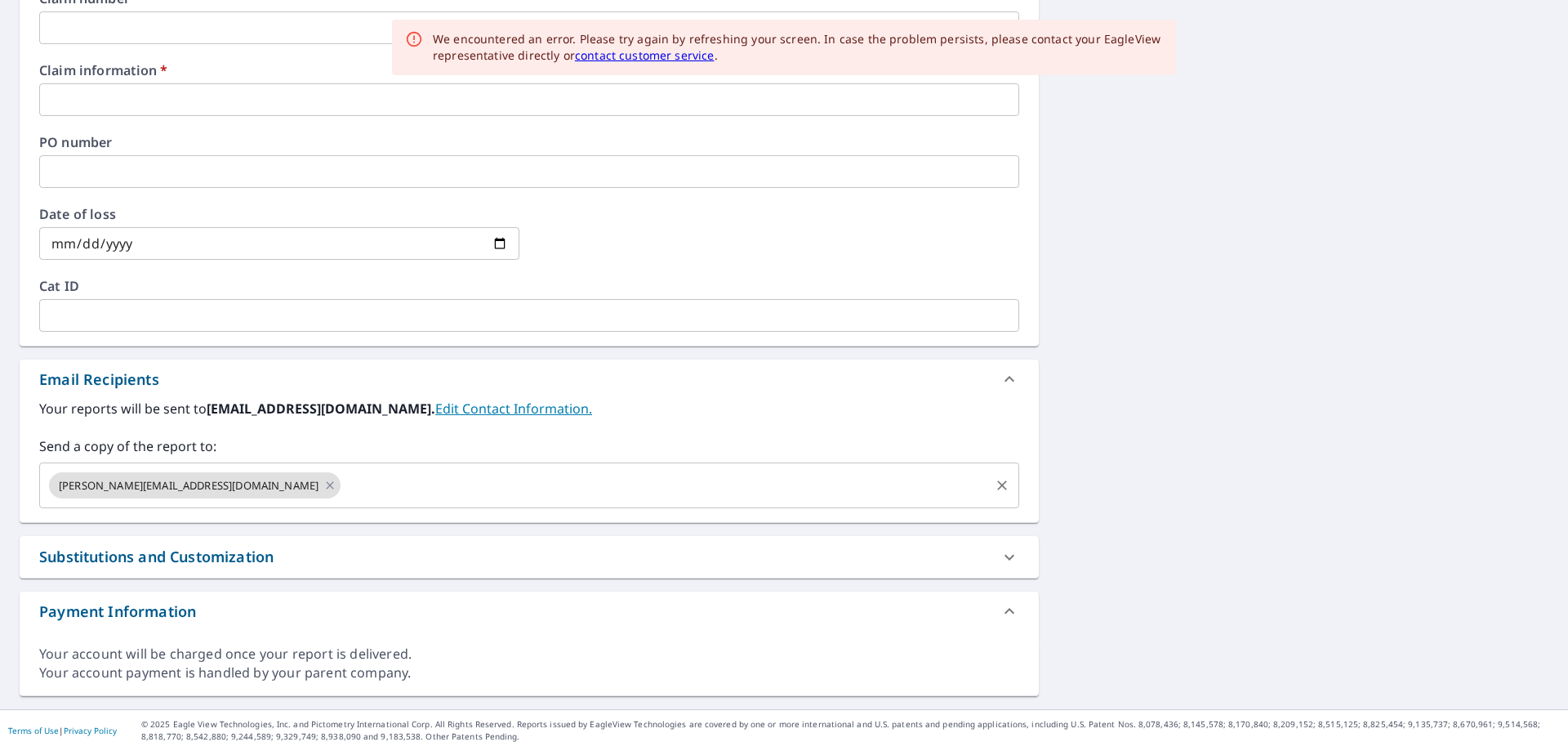
click at [343, 482] on input "text" at bounding box center [665, 485] width 644 height 31
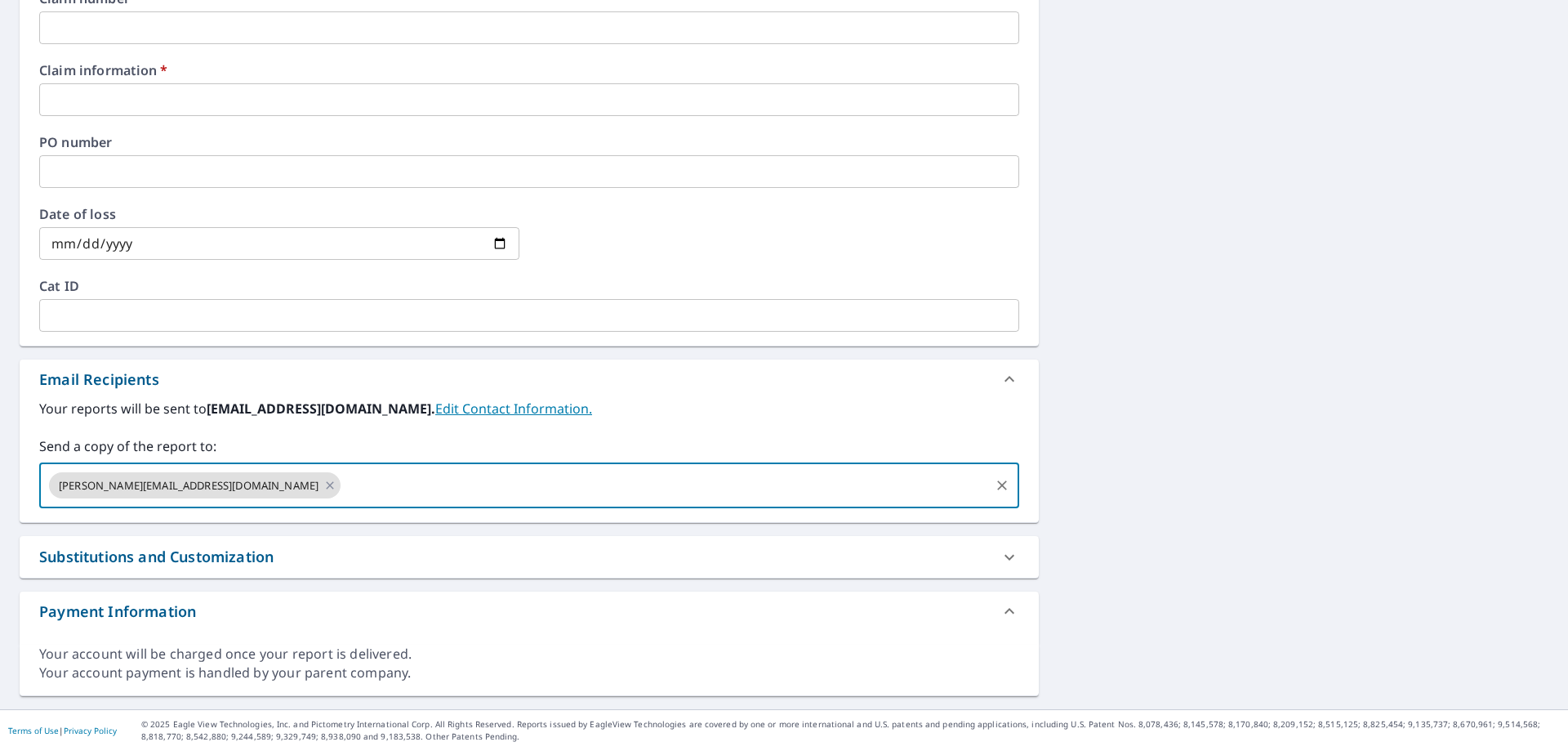
paste input "[STREET_ADDRESS]"
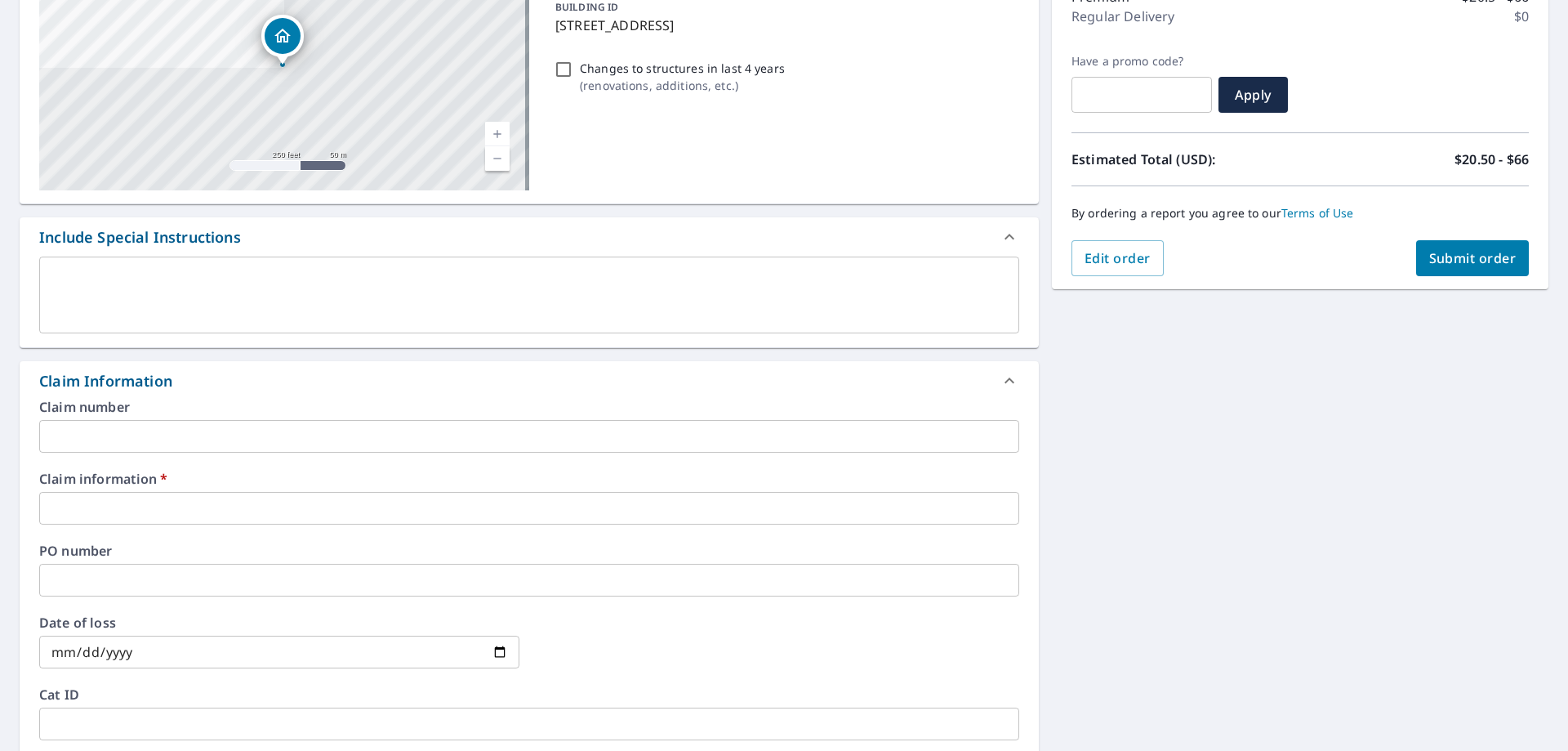
scroll to position [559, 0]
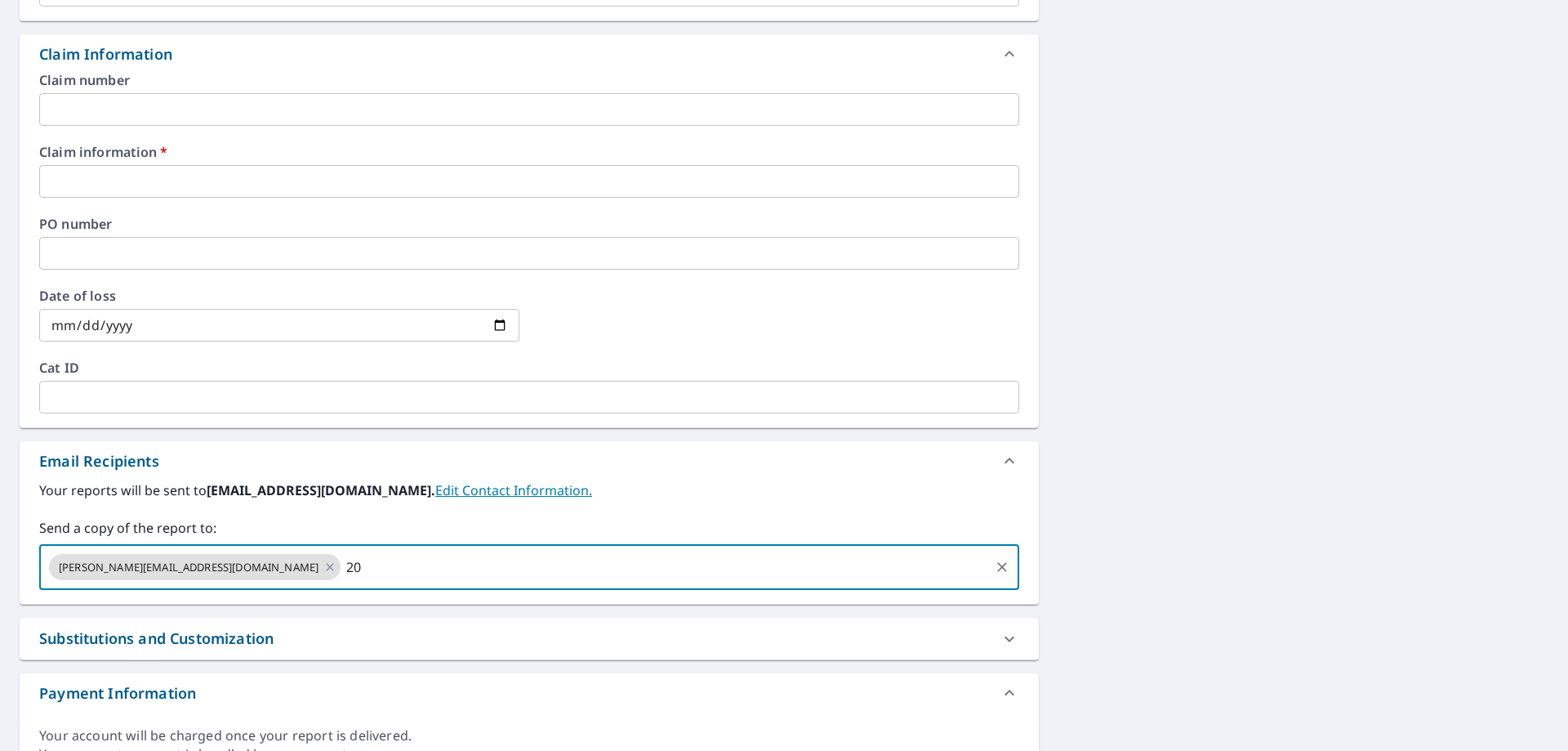
type input "2"
click at [184, 185] on input "text" at bounding box center [529, 181] width 981 height 33
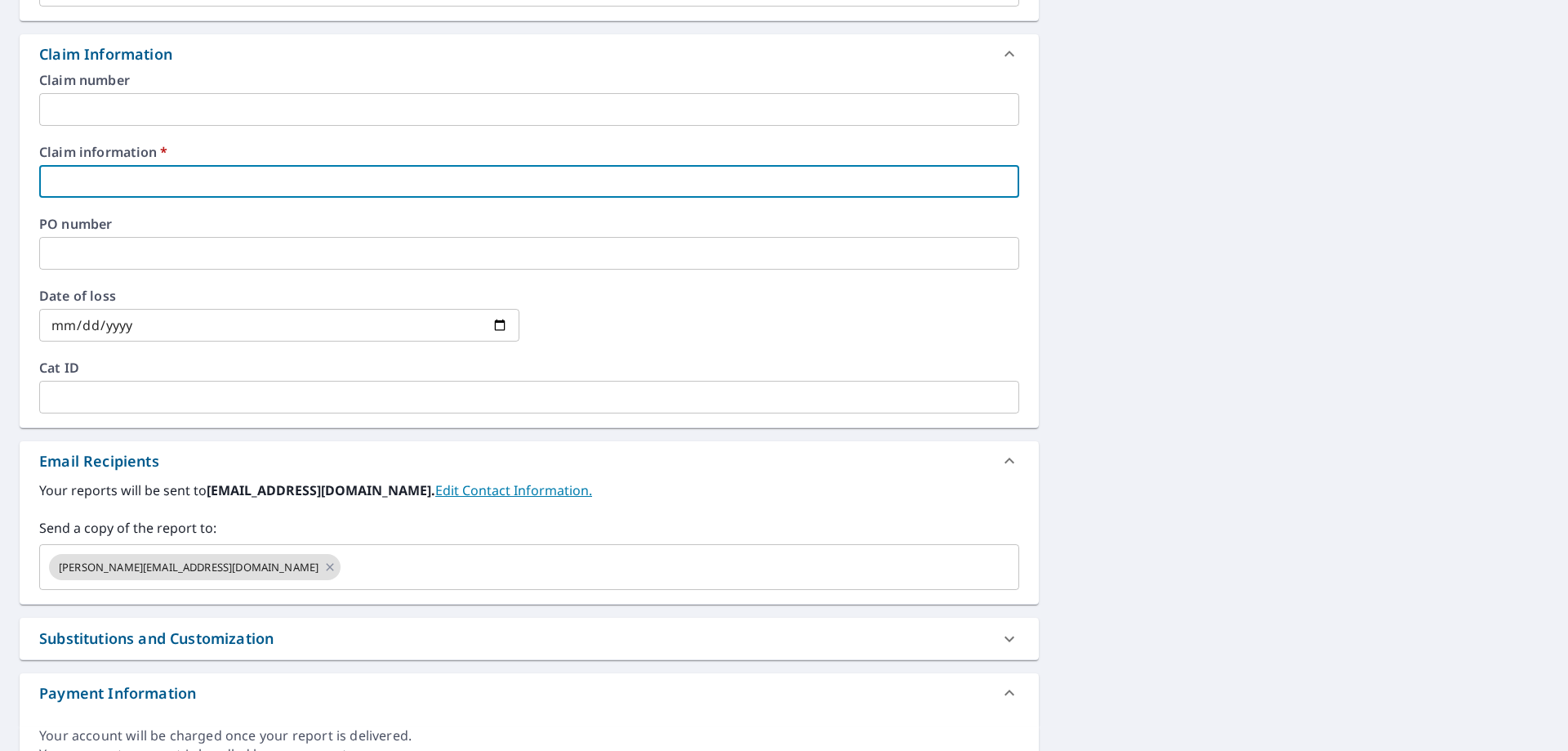
paste input "359881 [PERSON_NAME]"
type input "359881 [PERSON_NAME]"
checkbox input "true"
type input "359881 [PERSON_NAME]"
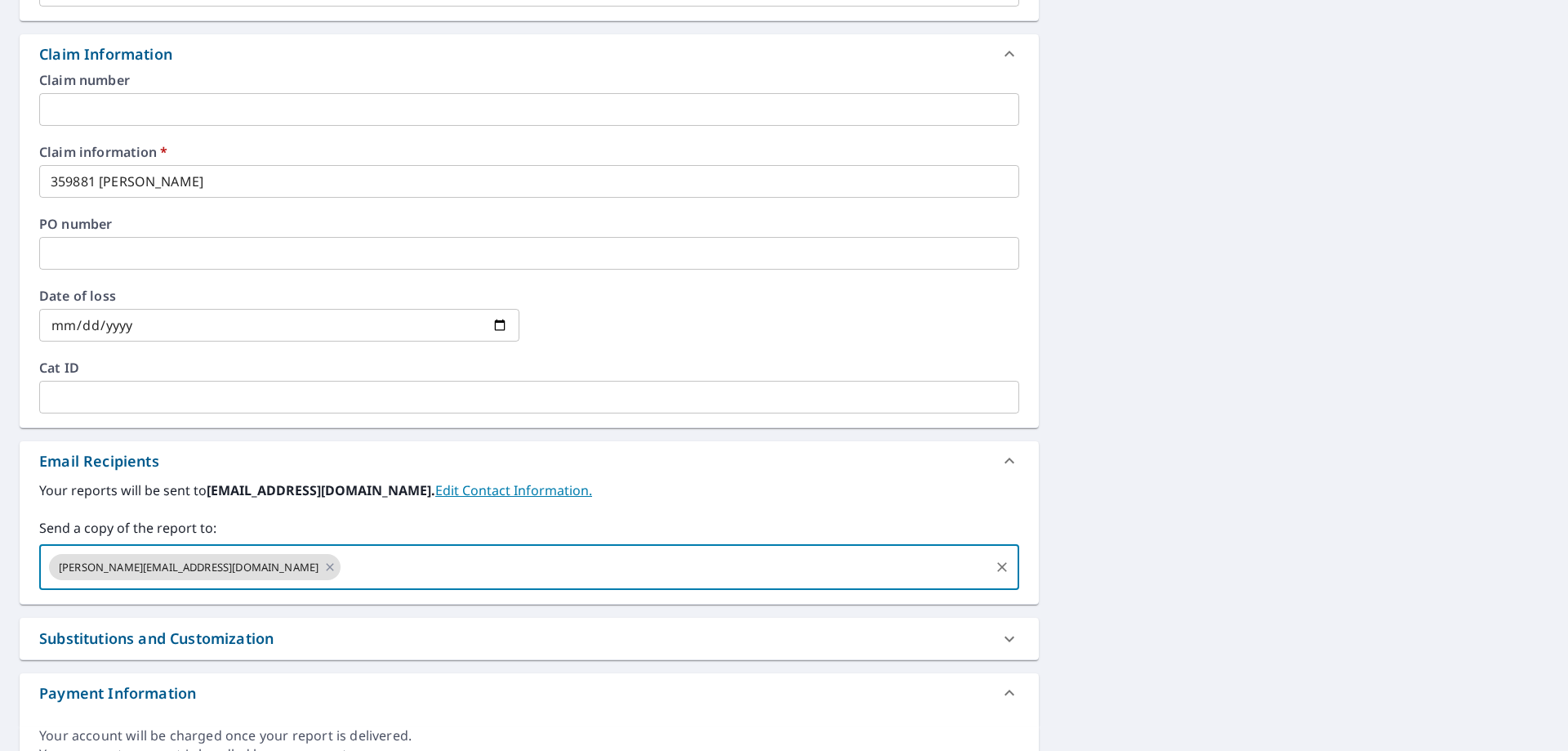
click at [343, 556] on input "text" at bounding box center [665, 567] width 644 height 31
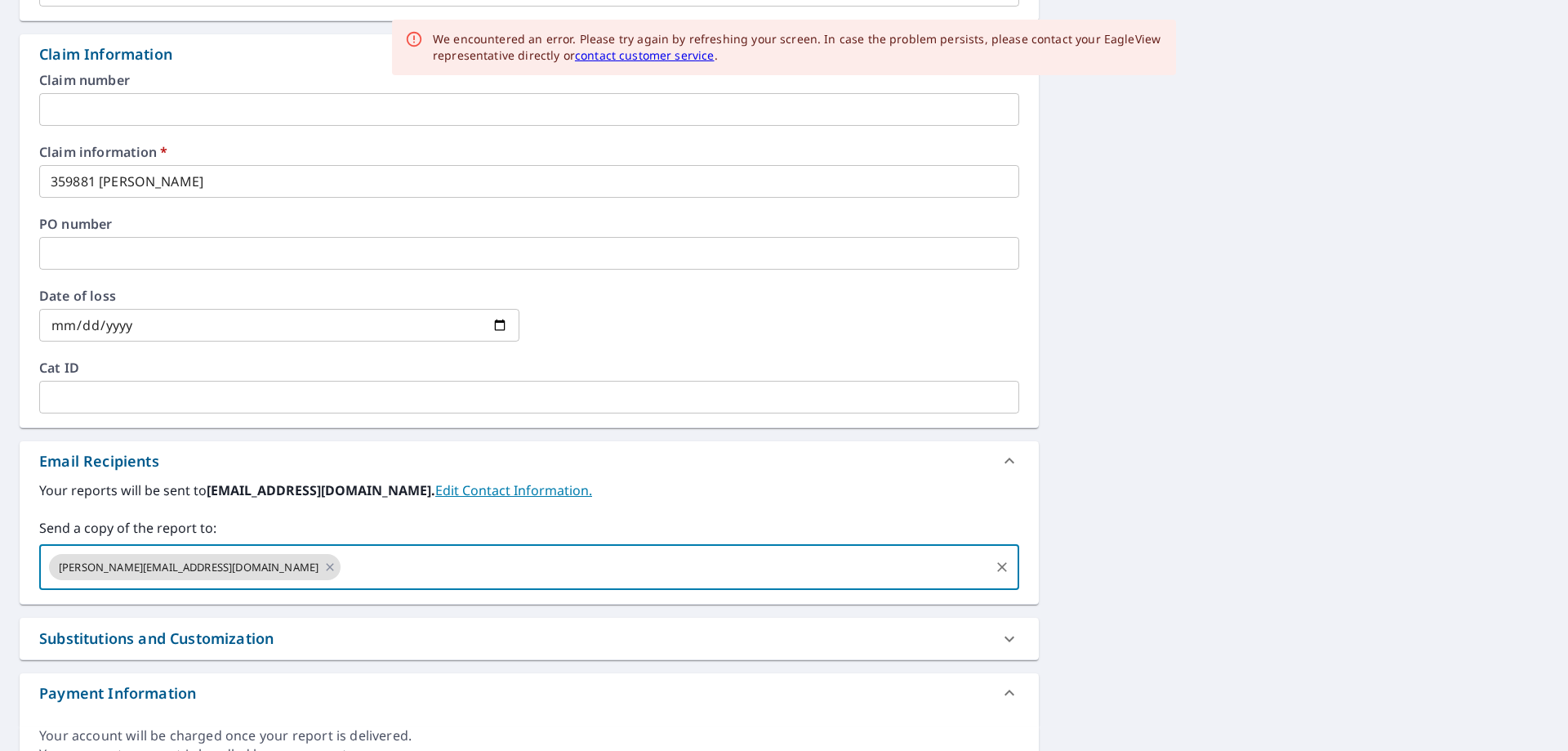
paste input "[PERSON_NAME][EMAIL_ADDRESS][PERSON_NAME][DOMAIN_NAME]"
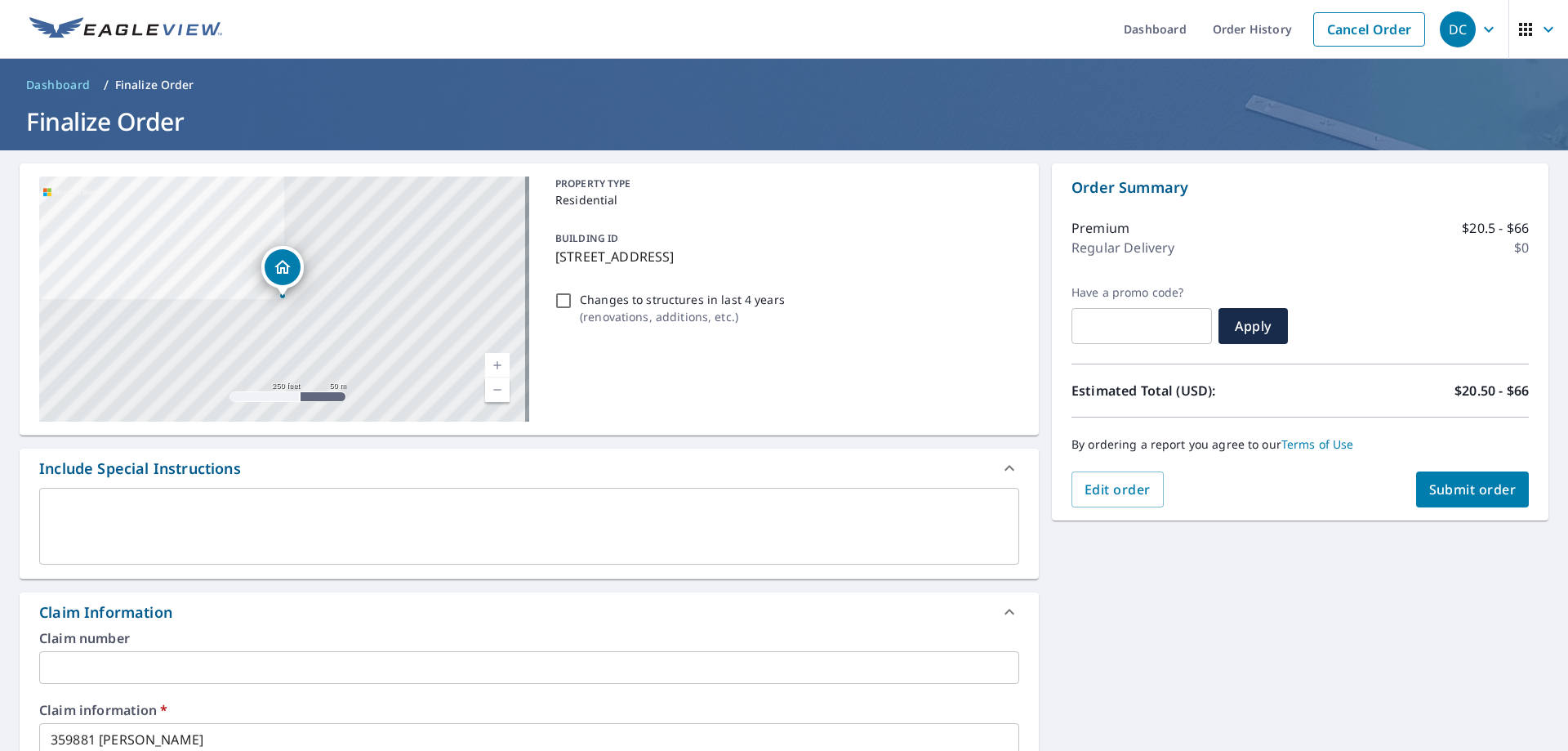
scroll to position [0, 0]
type input "[PERSON_NAME][EMAIL_ADDRESS][PERSON_NAME][DOMAIN_NAME]"
click at [1472, 478] on button "Submit order" at bounding box center [1473, 490] width 114 height 36
checkbox input "true"
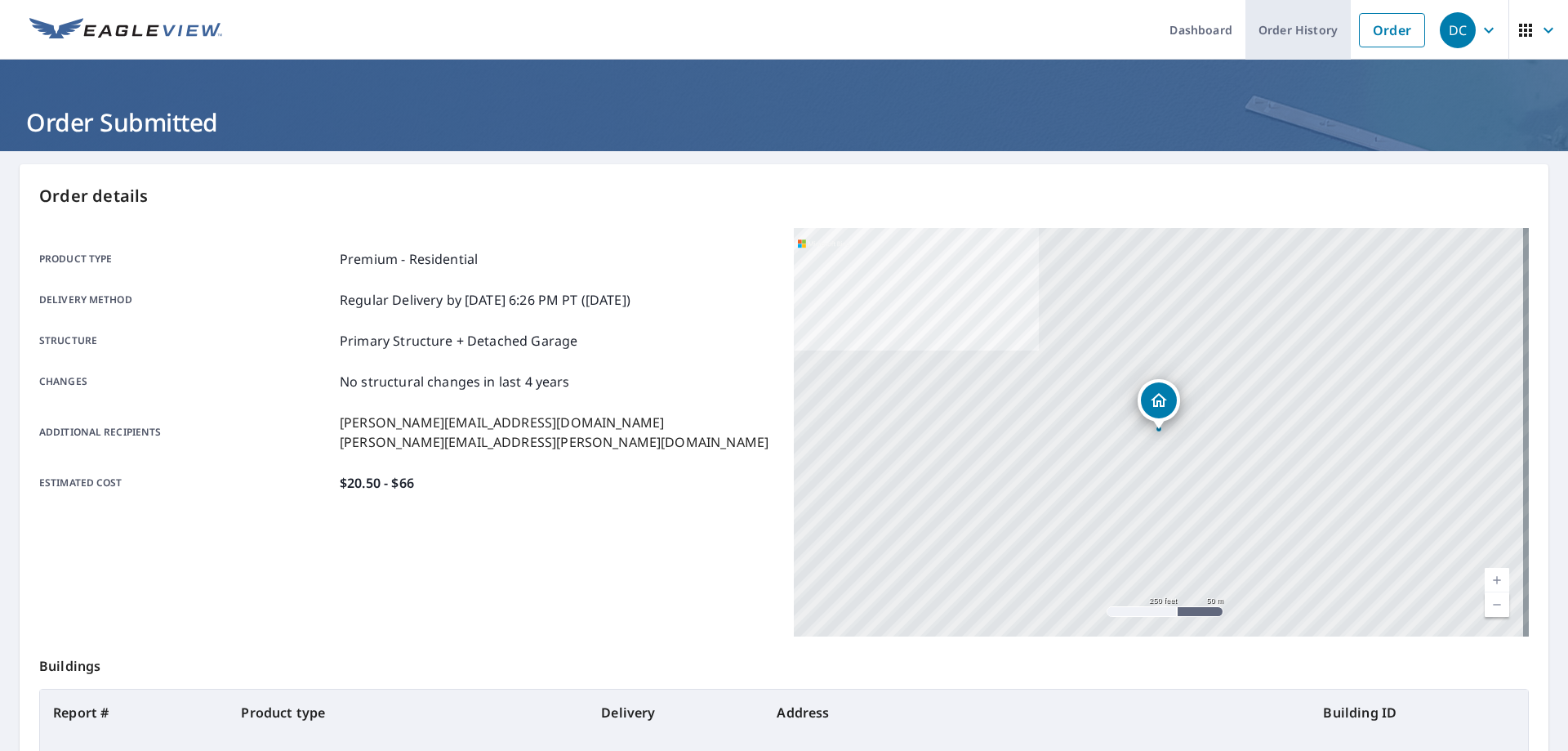
click at [1275, 30] on link "Order History" at bounding box center [1298, 30] width 105 height 59
